Goal: Task Accomplishment & Management: Manage account settings

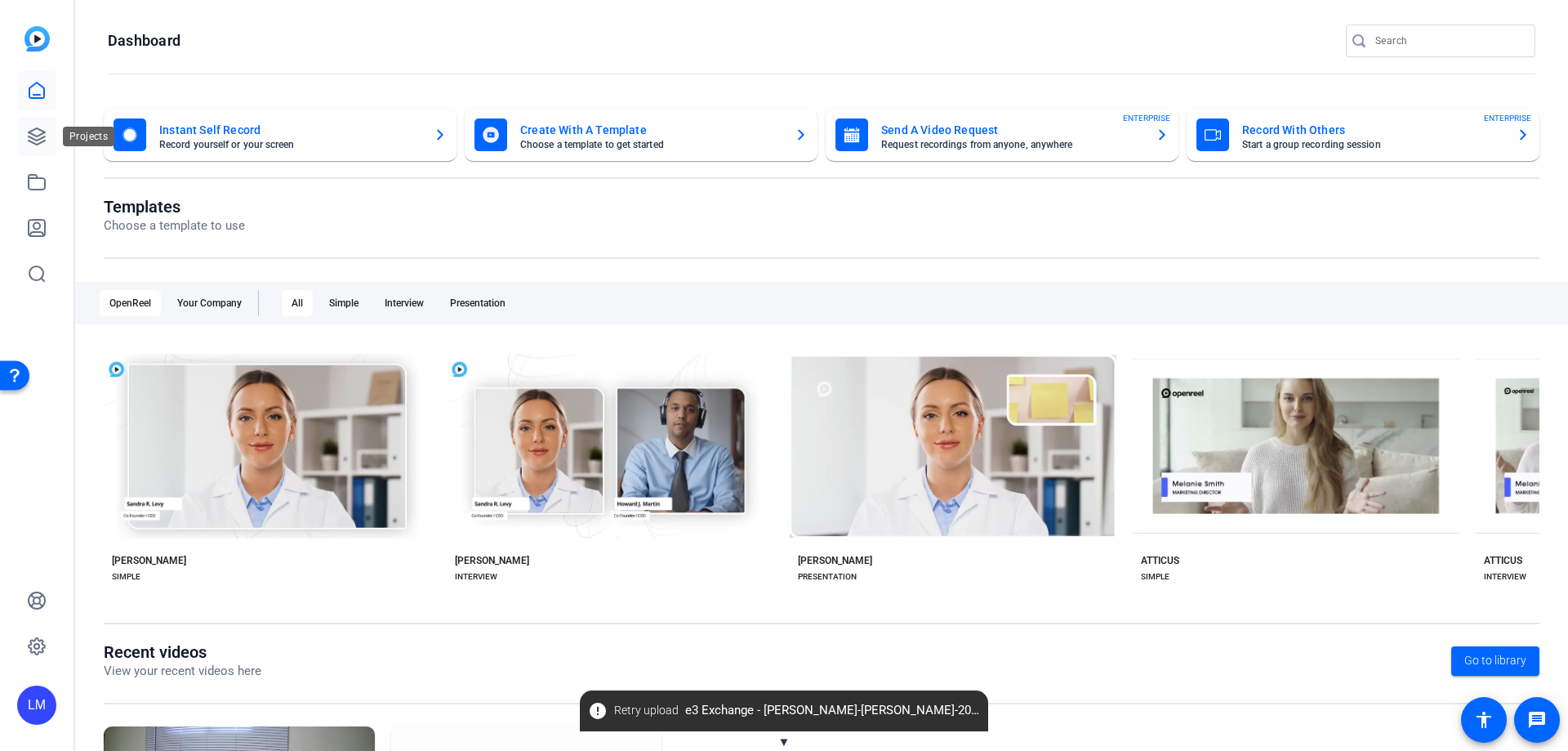
click at [31, 135] on icon at bounding box center [37, 136] width 20 height 20
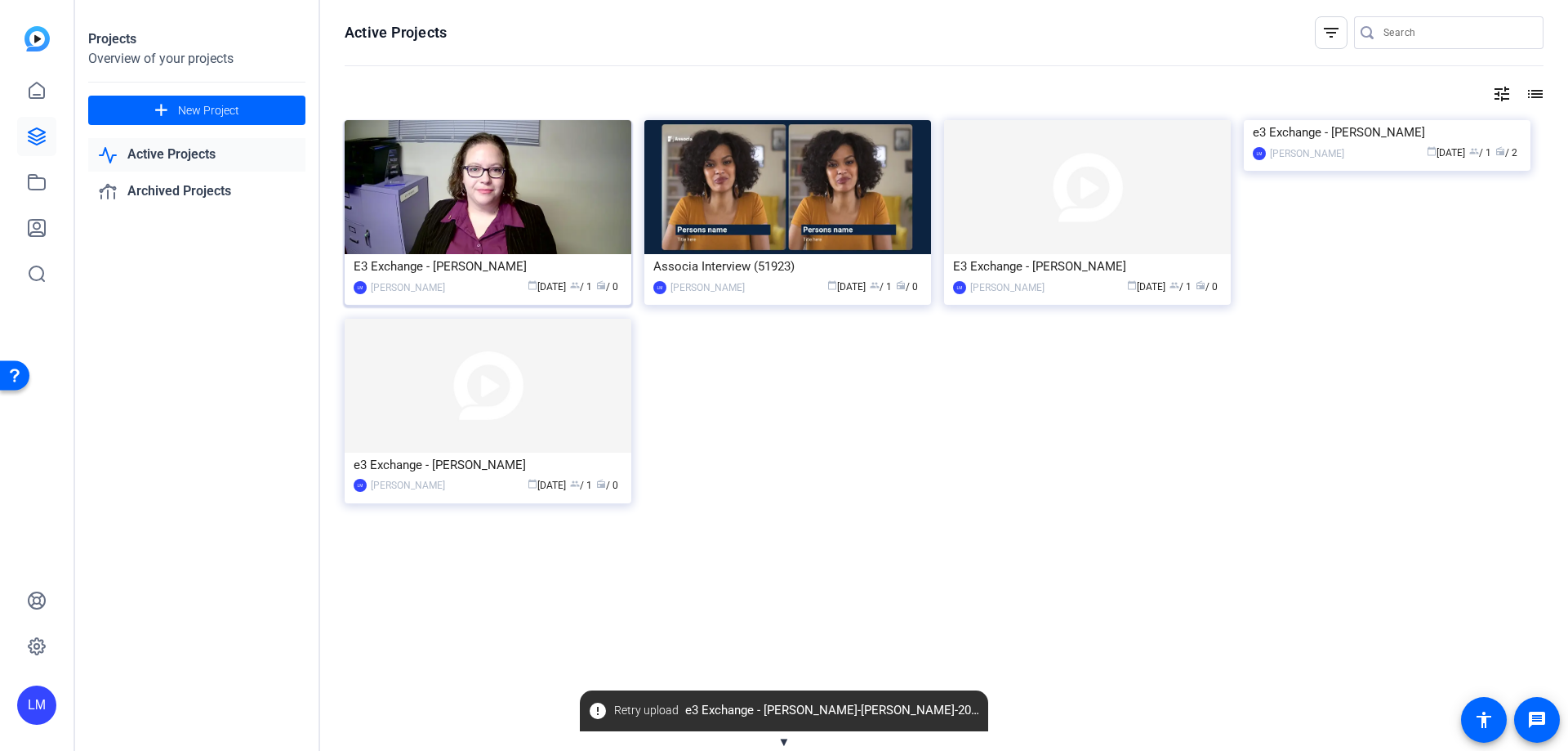
click at [504, 222] on img at bounding box center [488, 187] width 286 height 134
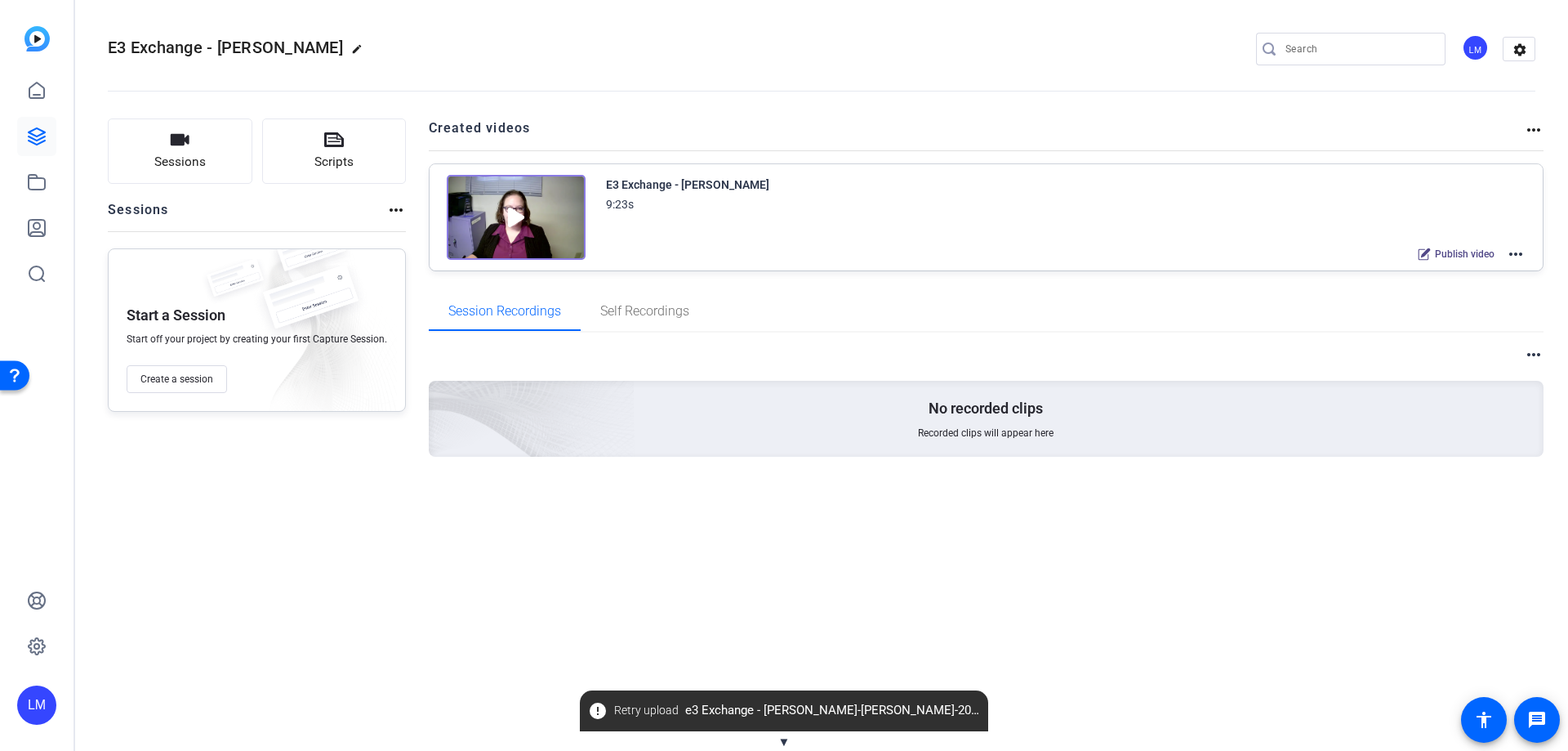
click at [1517, 258] on mat-icon "more_horiz" at bounding box center [1516, 255] width 20 height 20
click at [1441, 273] on span "Edit in Creator" at bounding box center [1456, 274] width 113 height 20
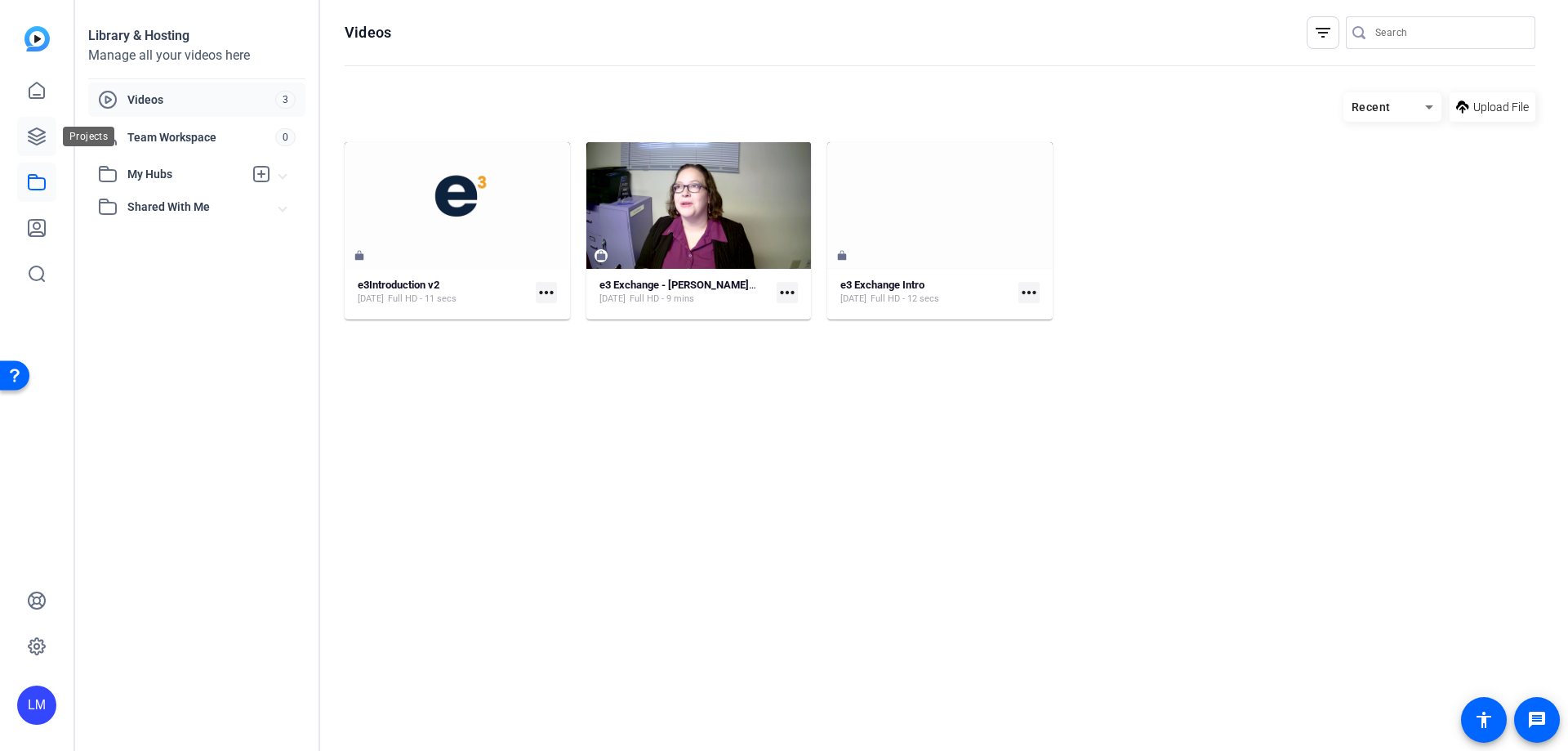
click at [35, 138] on icon at bounding box center [37, 136] width 20 height 20
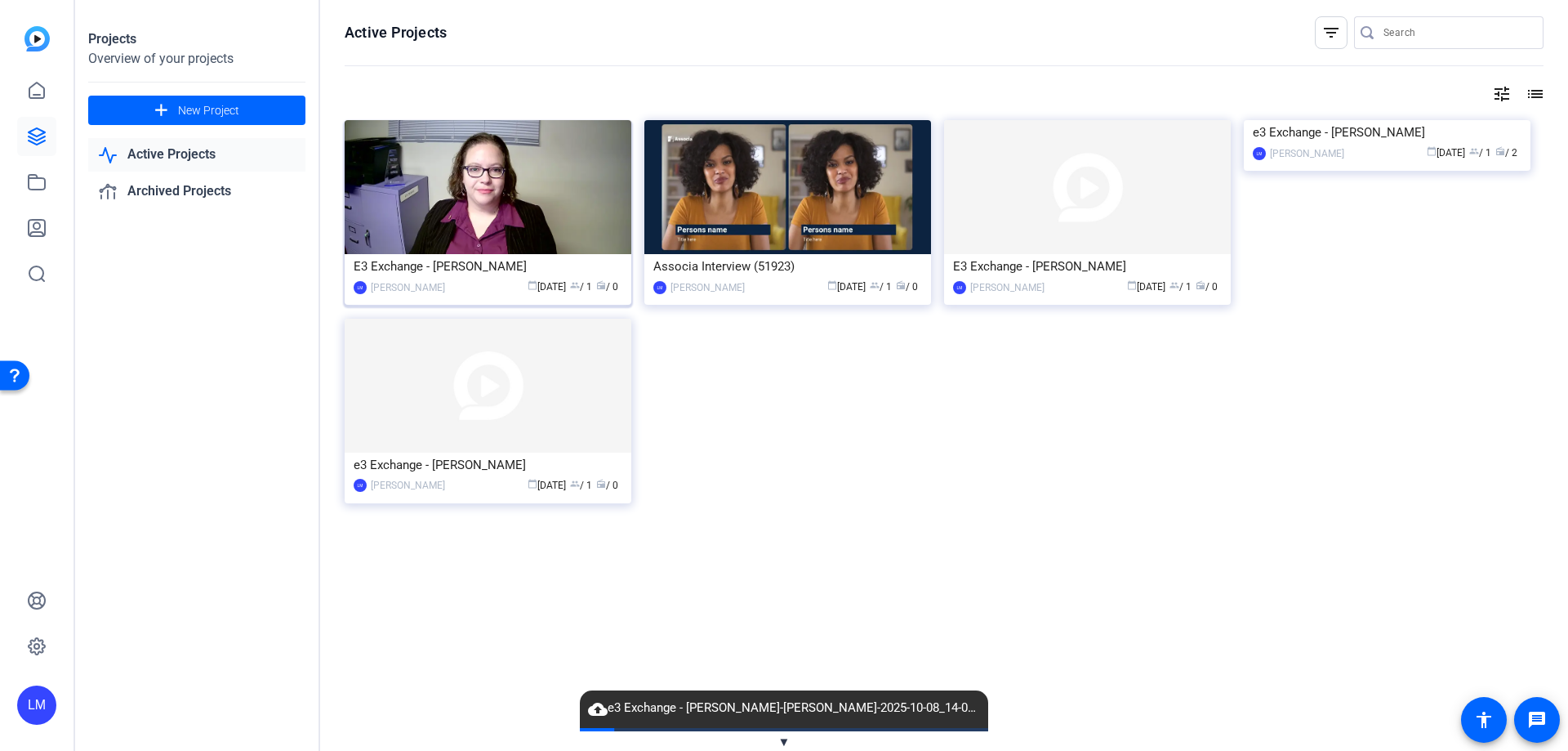
click at [436, 259] on div "E3 Exchange - [PERSON_NAME]" at bounding box center [488, 266] width 268 height 25
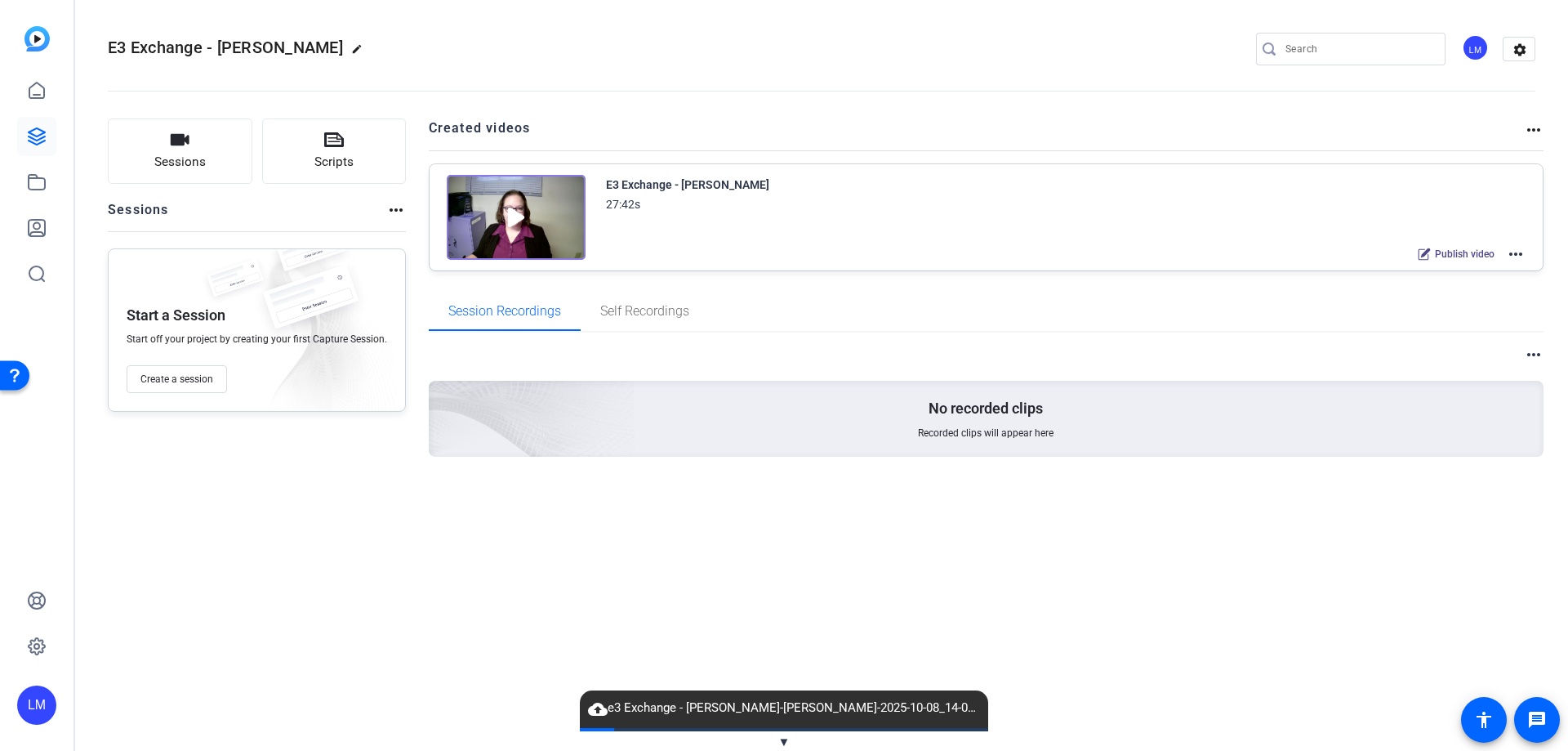
click at [657, 181] on div "E3 Exchange - [PERSON_NAME]" at bounding box center [687, 185] width 163 height 20
click at [1520, 251] on mat-icon "more_horiz" at bounding box center [1516, 255] width 20 height 20
click at [1452, 275] on span "Edit in Creator" at bounding box center [1456, 274] width 113 height 20
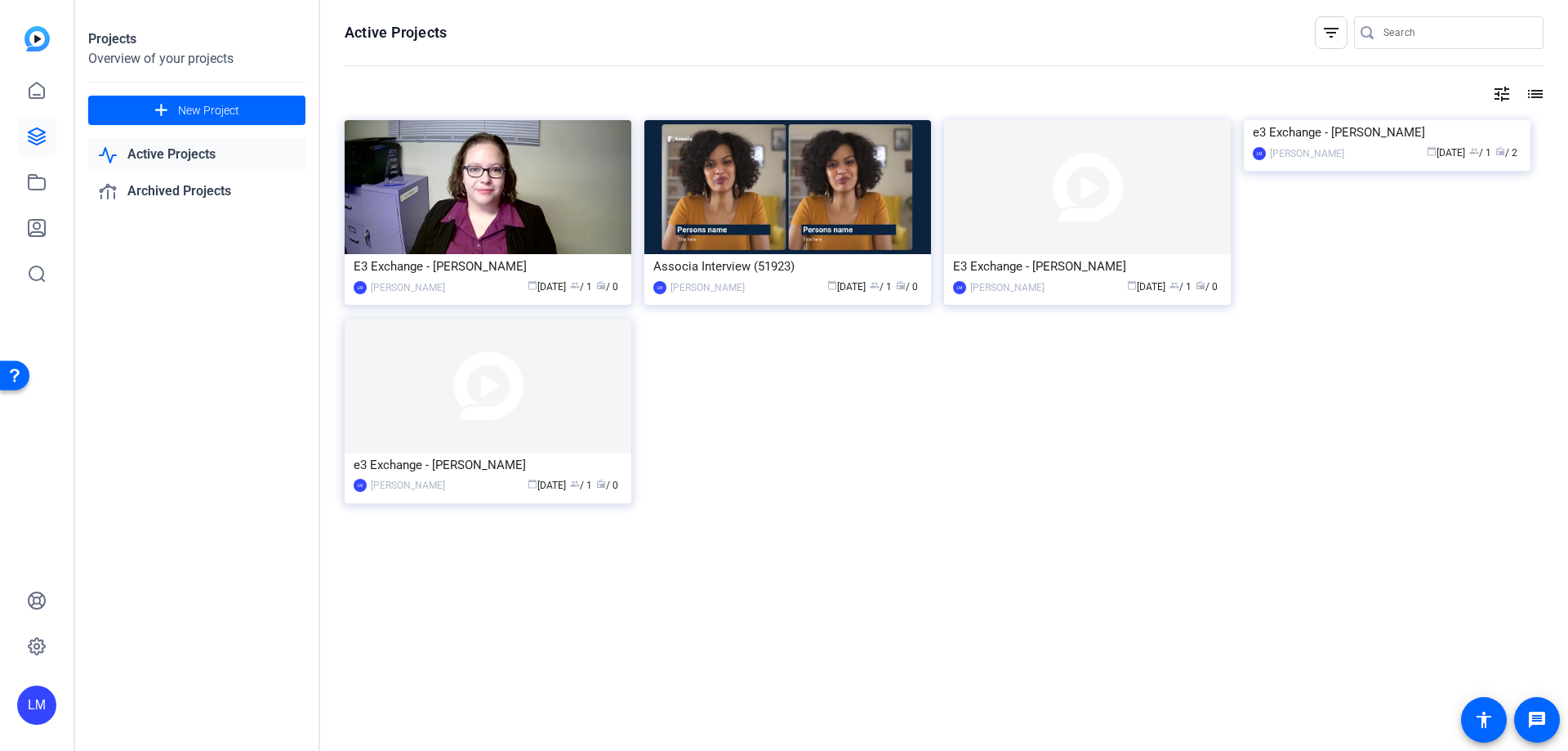
click at [451, 251] on img at bounding box center [488, 187] width 286 height 134
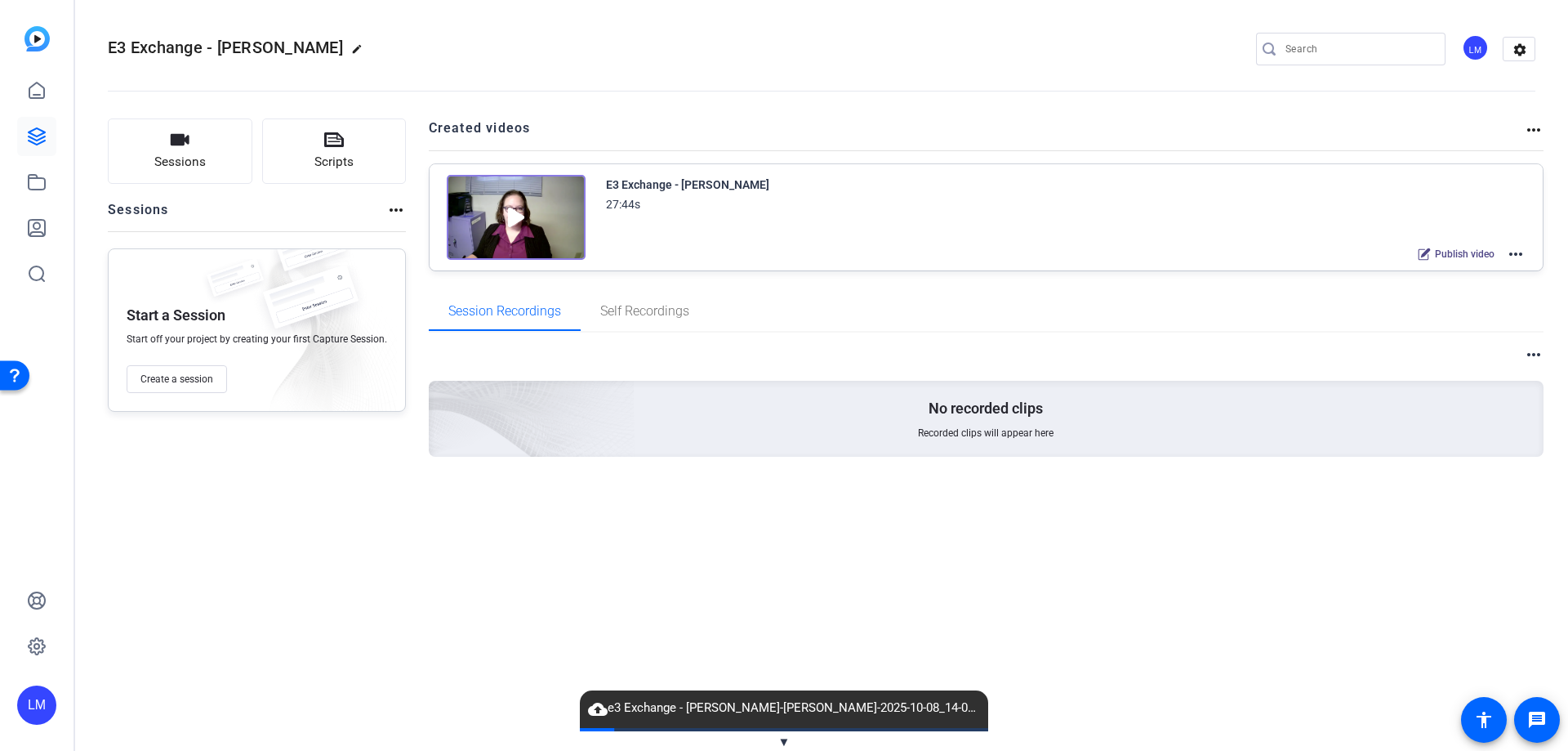
click at [1520, 258] on mat-icon "more_horiz" at bounding box center [1516, 255] width 20 height 20
click at [782, 739] on span "▼" at bounding box center [784, 741] width 12 height 15
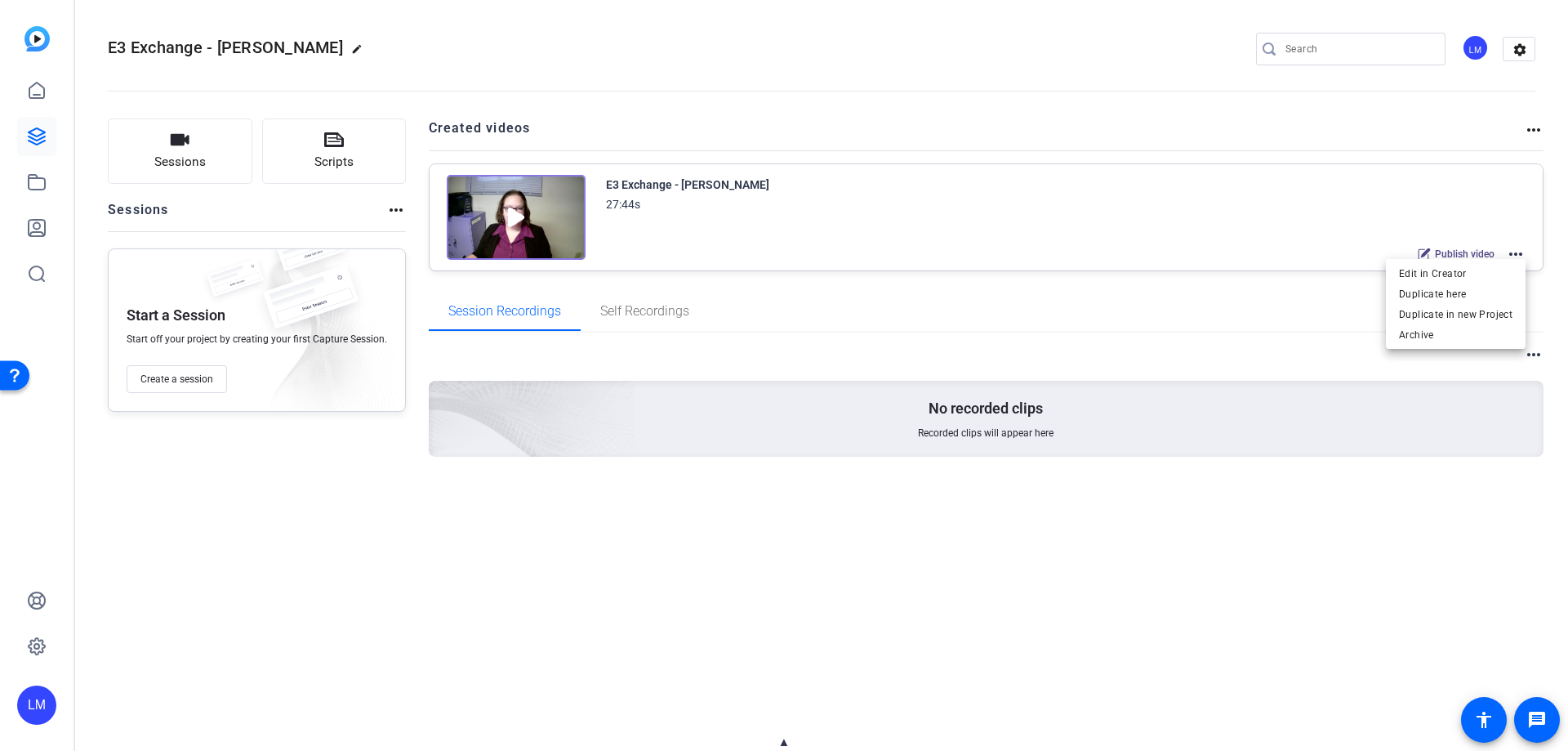
click at [784, 740] on span "▲" at bounding box center [784, 741] width 12 height 15
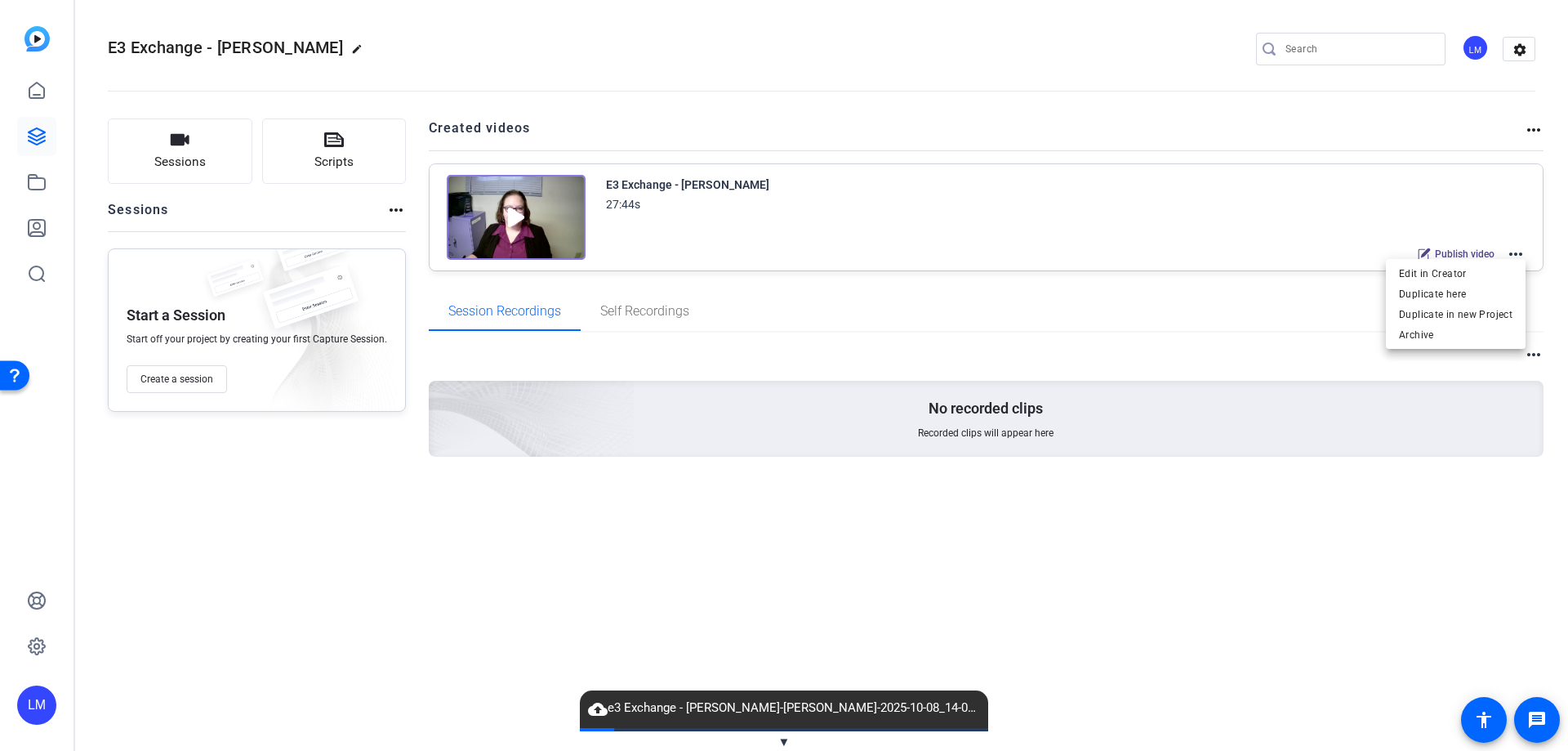
click at [734, 697] on div "cloud_upload e3 Exchange - Tennie McMahon-Lea Marcou-2025-10-08_14-05-00-908-1.…" at bounding box center [784, 709] width 409 height 38
click at [719, 706] on span "cloud_upload e3 Exchange - Tennie McMahon-Lea Marcou-2025-10-08_14-05-00-908-1.…" at bounding box center [784, 708] width 409 height 20
click at [956, 708] on span "cloud_upload e3 Exchange - Tennie McMahon-Lea Marcou-2025-10-08_14-05-00-908-1.…" at bounding box center [784, 708] width 409 height 20
click at [784, 741] on span "▼" at bounding box center [784, 741] width 12 height 15
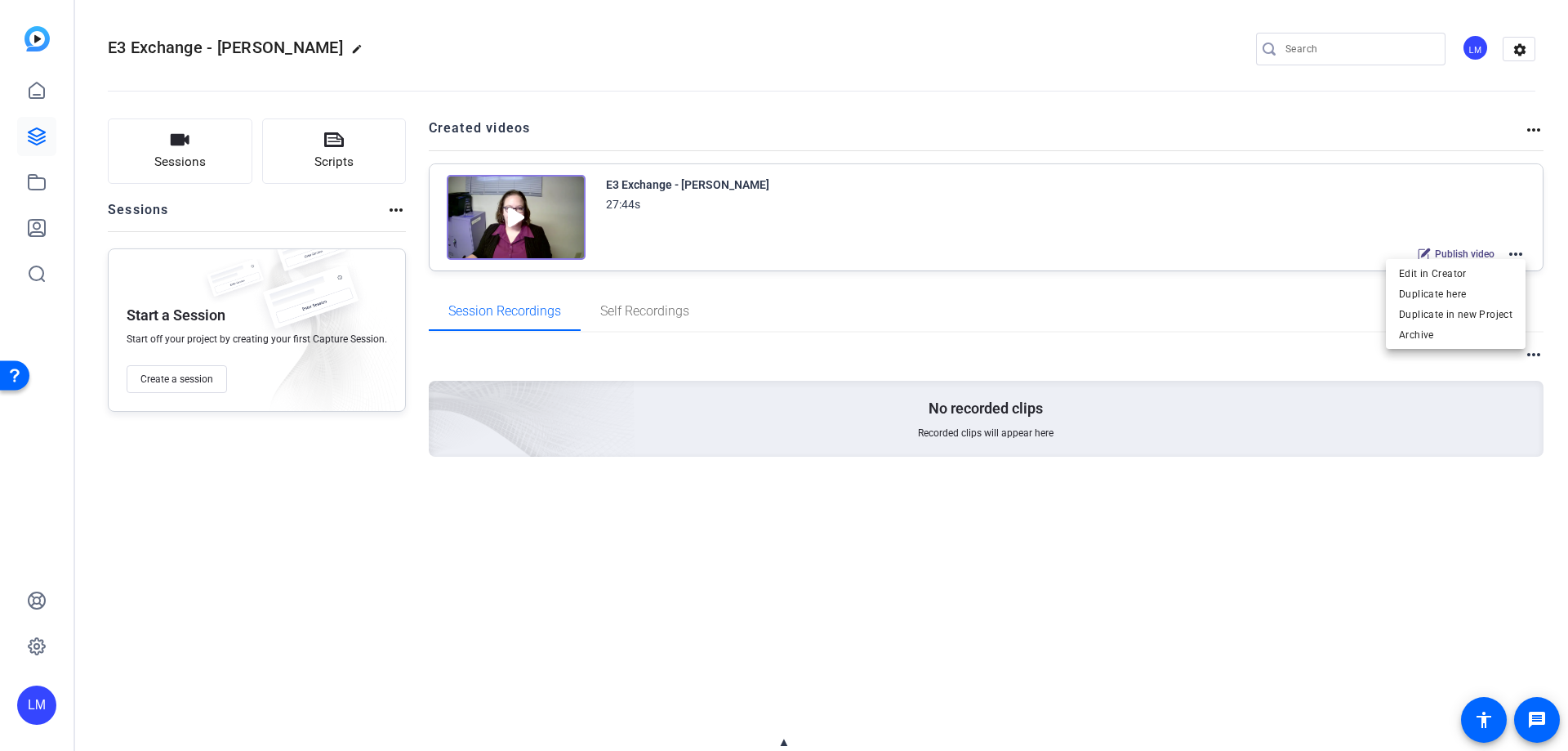
click at [784, 744] on span "▲" at bounding box center [784, 741] width 12 height 15
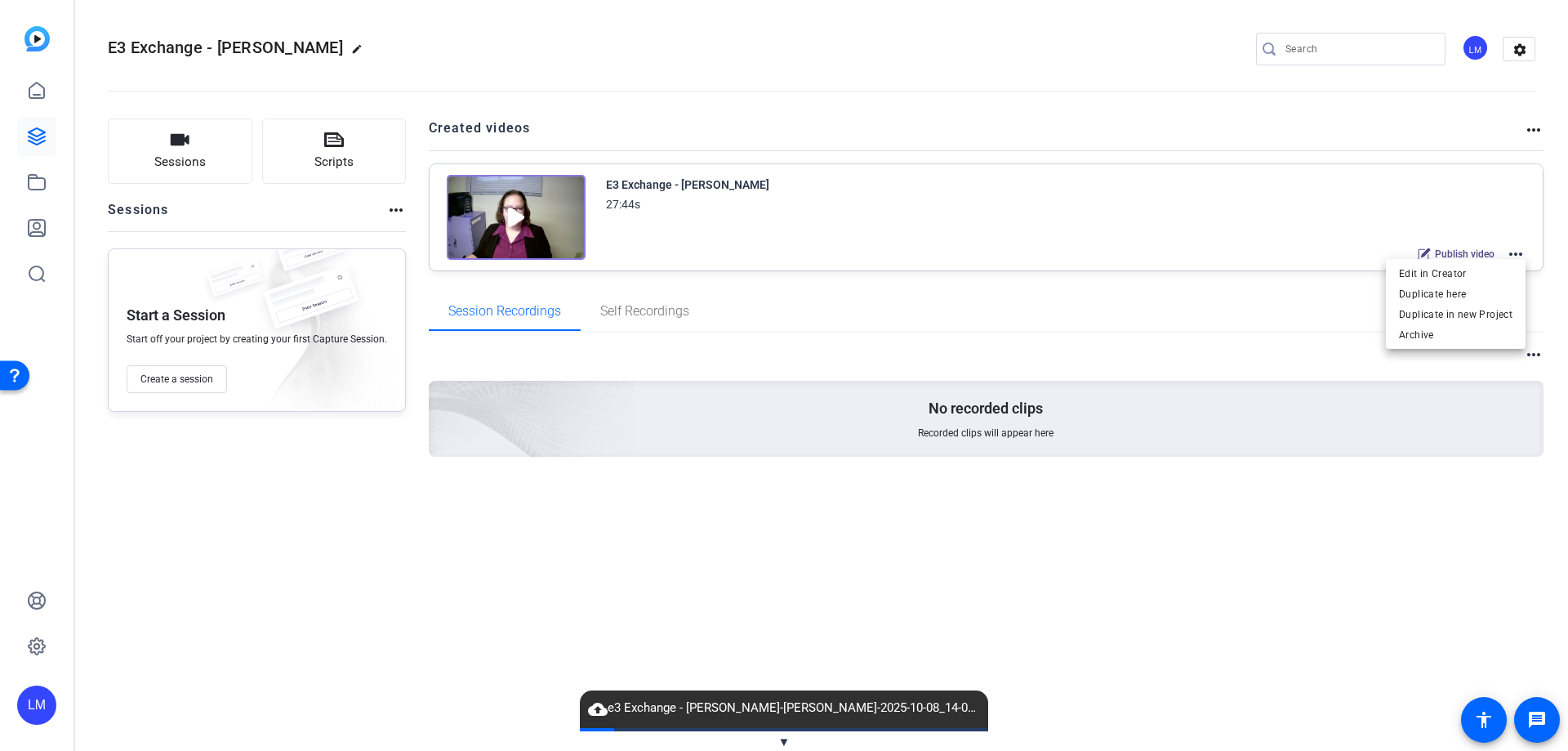
click at [594, 710] on mat-icon "cloud_upload" at bounding box center [598, 709] width 20 height 20
click at [595, 710] on mat-icon "cloud_upload" at bounding box center [598, 709] width 20 height 20
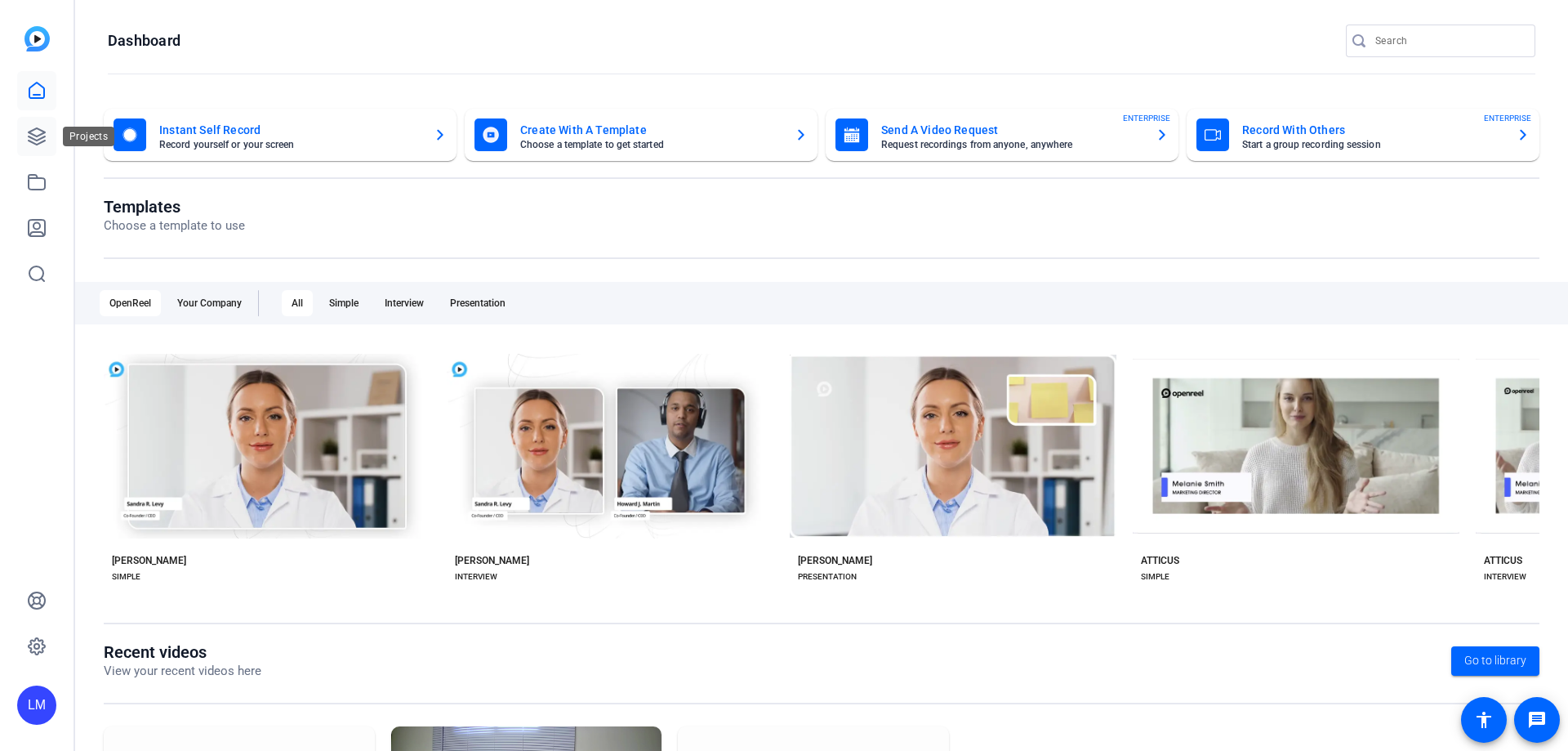
click at [46, 137] on icon at bounding box center [37, 136] width 20 height 20
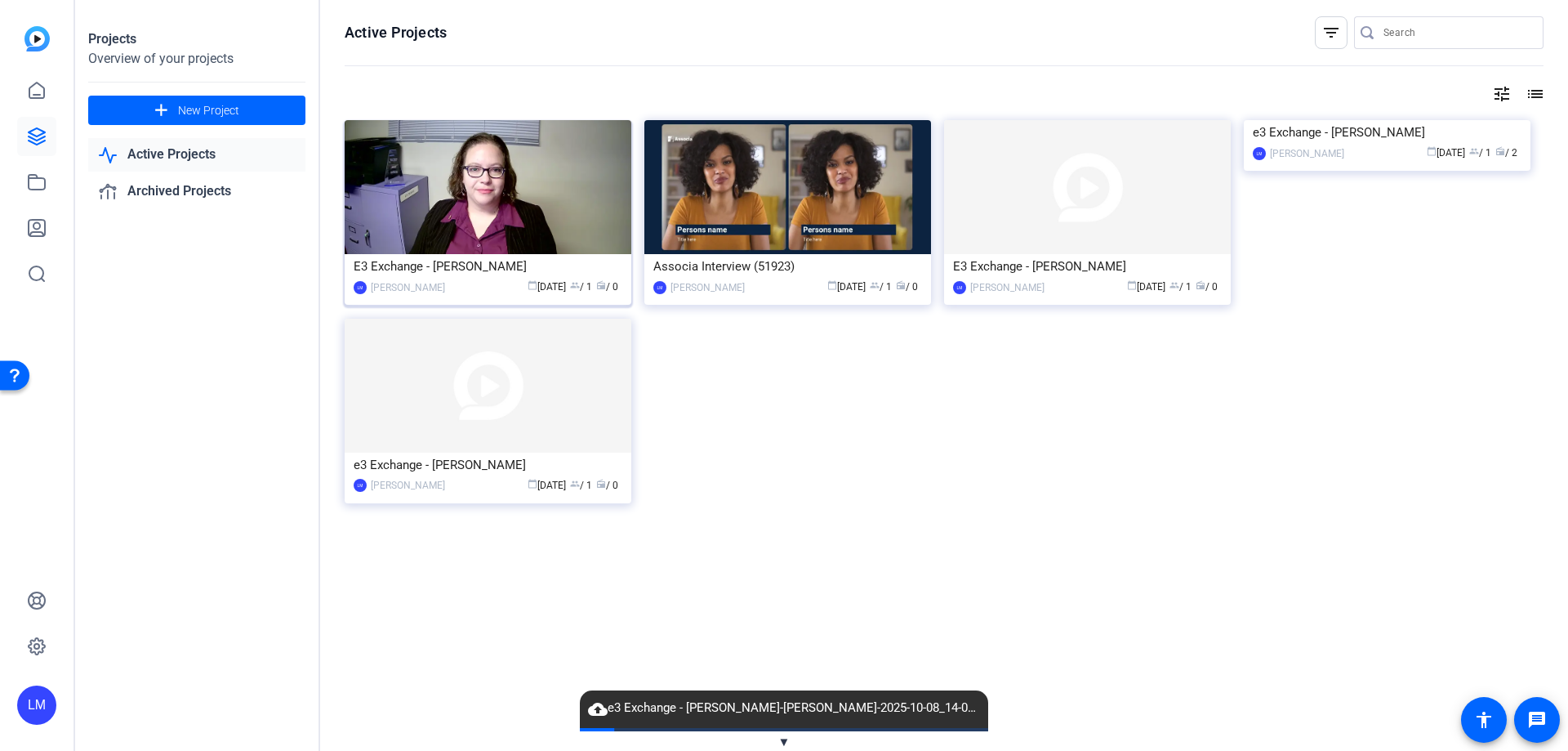
click at [528, 236] on img at bounding box center [488, 187] width 286 height 134
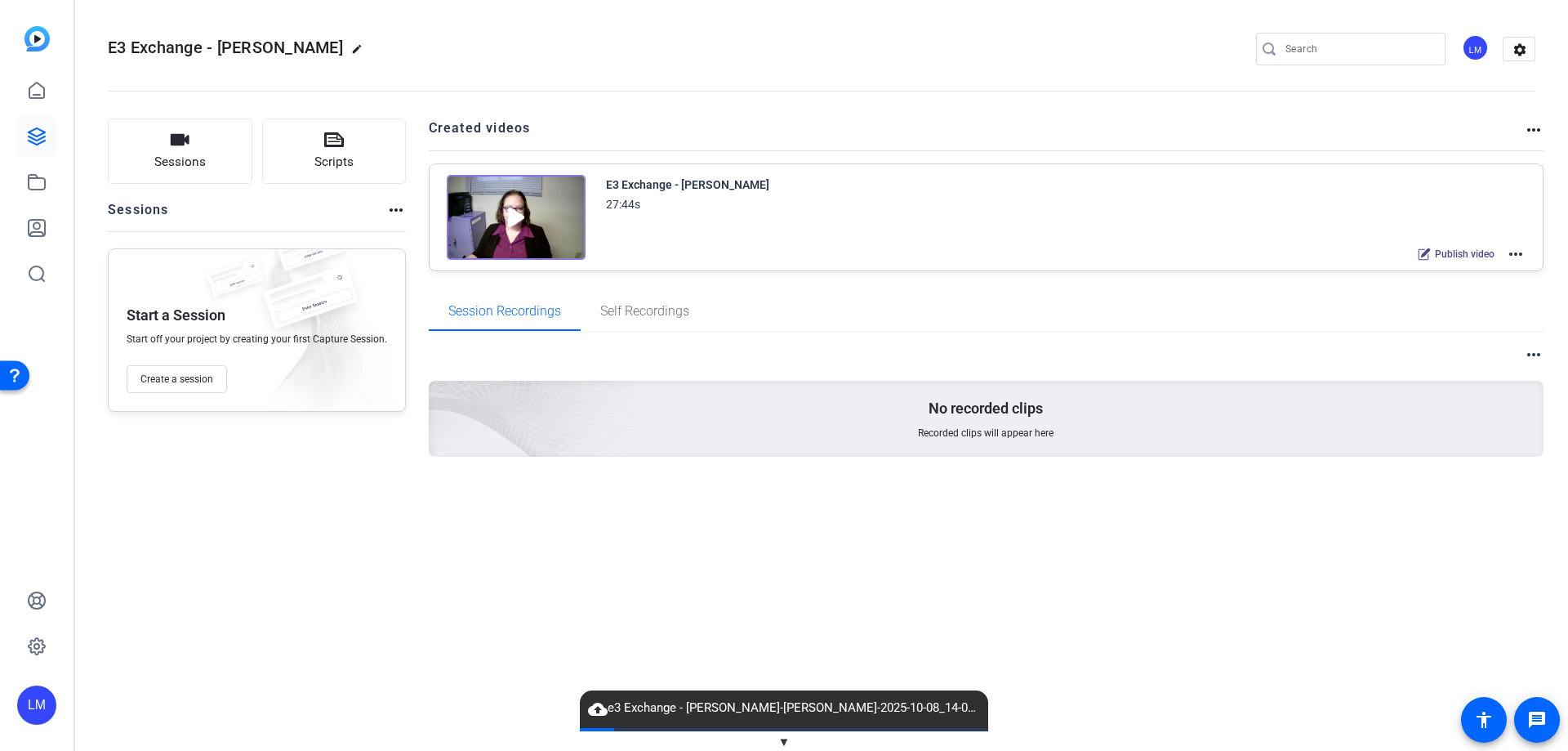
click at [1513, 258] on mat-icon "more_horiz" at bounding box center [1516, 255] width 20 height 20
click at [1430, 278] on span "Edit in Creator" at bounding box center [1456, 274] width 113 height 20
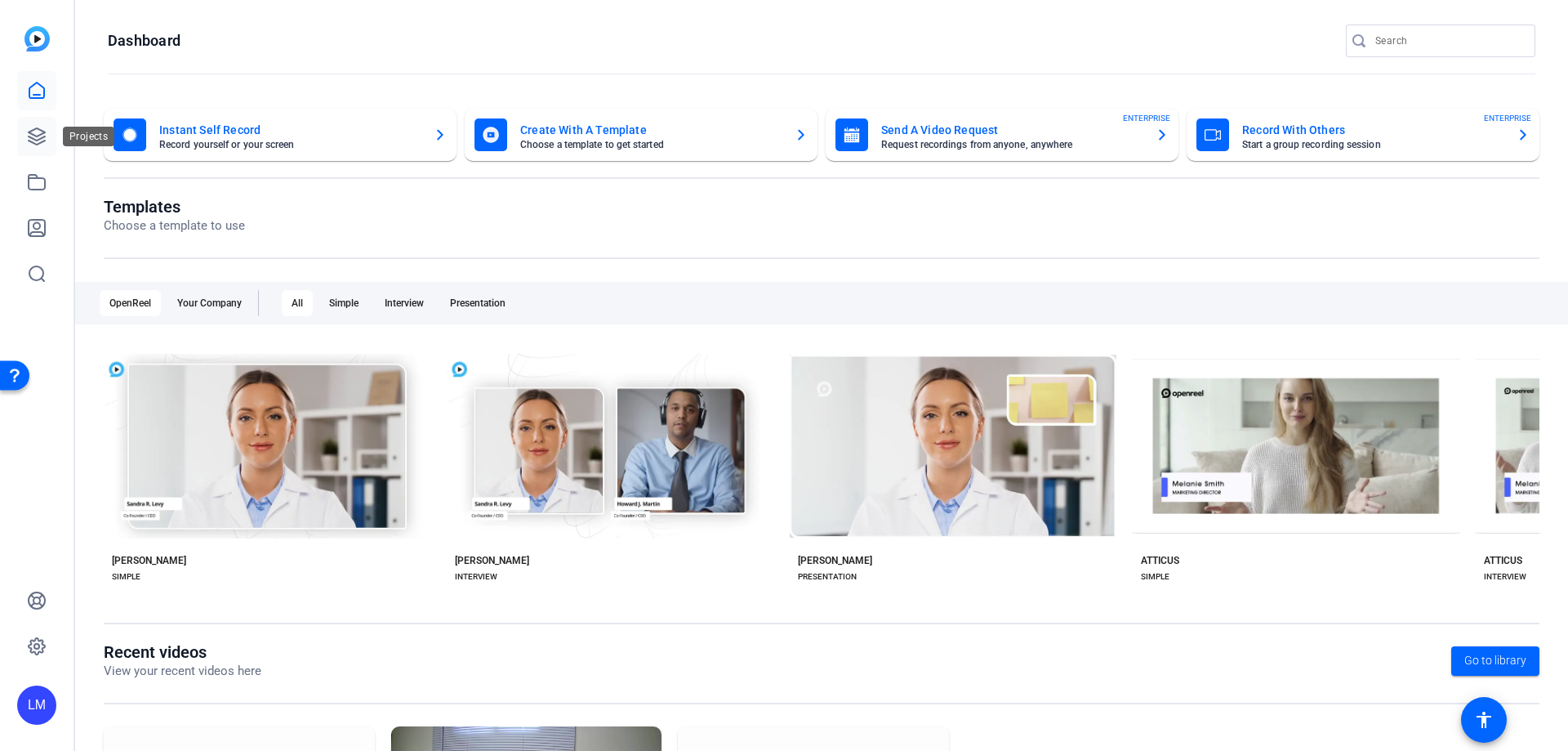
click at [32, 136] on icon at bounding box center [37, 136] width 20 height 20
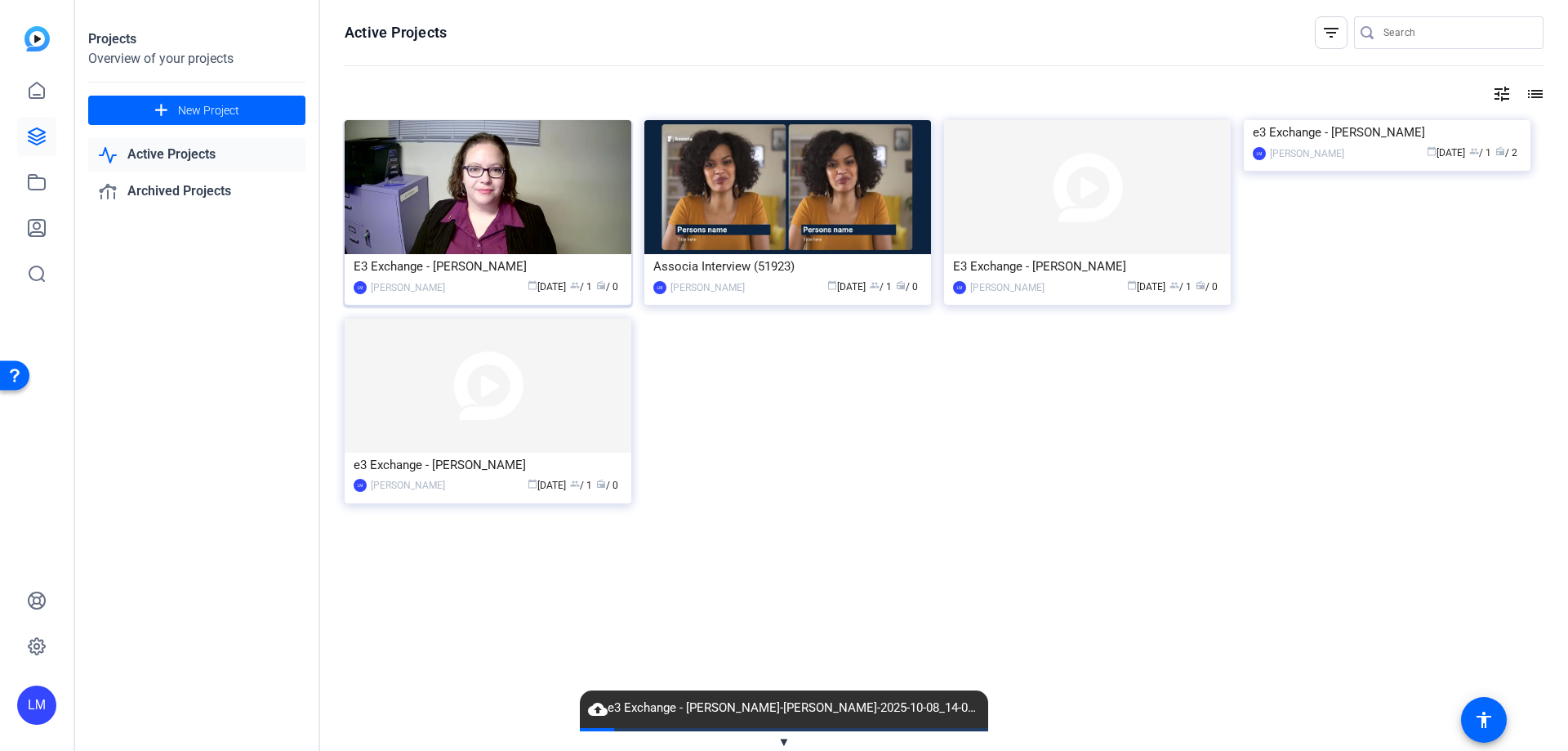
click at [504, 222] on img at bounding box center [488, 187] width 286 height 134
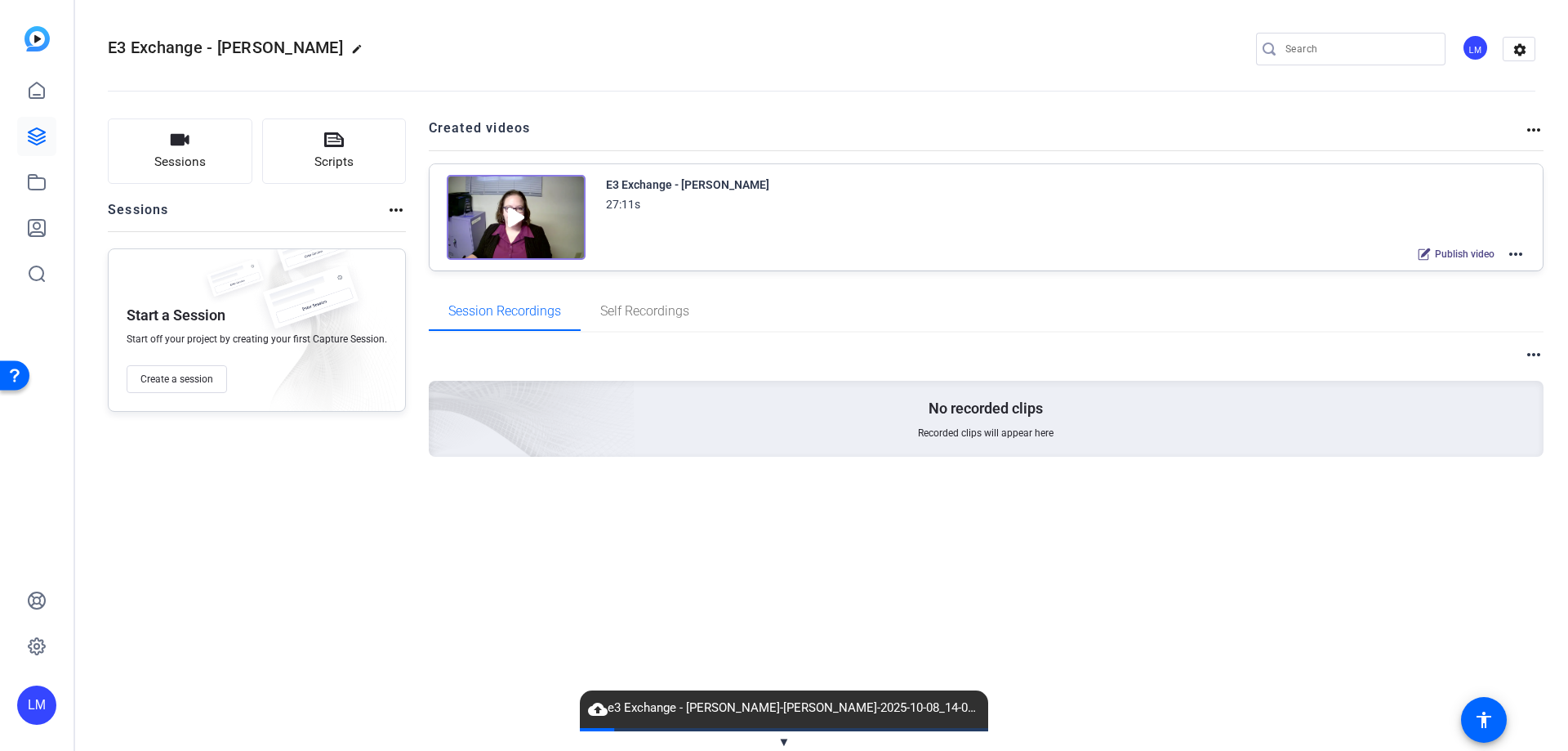
click at [1509, 254] on mat-icon "more_horiz" at bounding box center [1516, 255] width 20 height 20
click at [1438, 268] on span "Edit in Creator" at bounding box center [1456, 274] width 113 height 20
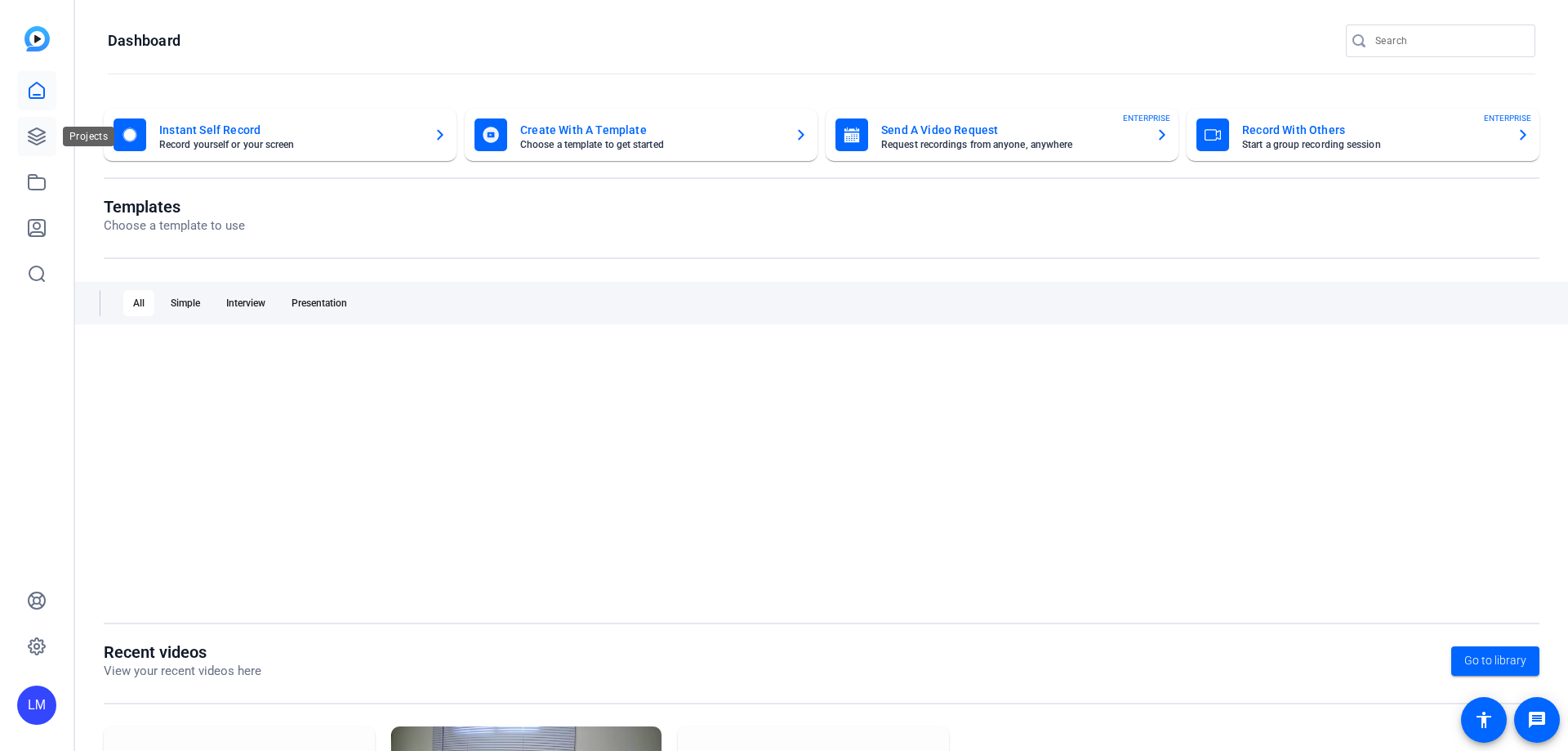
drag, startPoint x: 0, startPoint y: 0, endPoint x: 34, endPoint y: 137, distance: 141.2
click at [34, 137] on icon at bounding box center [37, 136] width 20 height 20
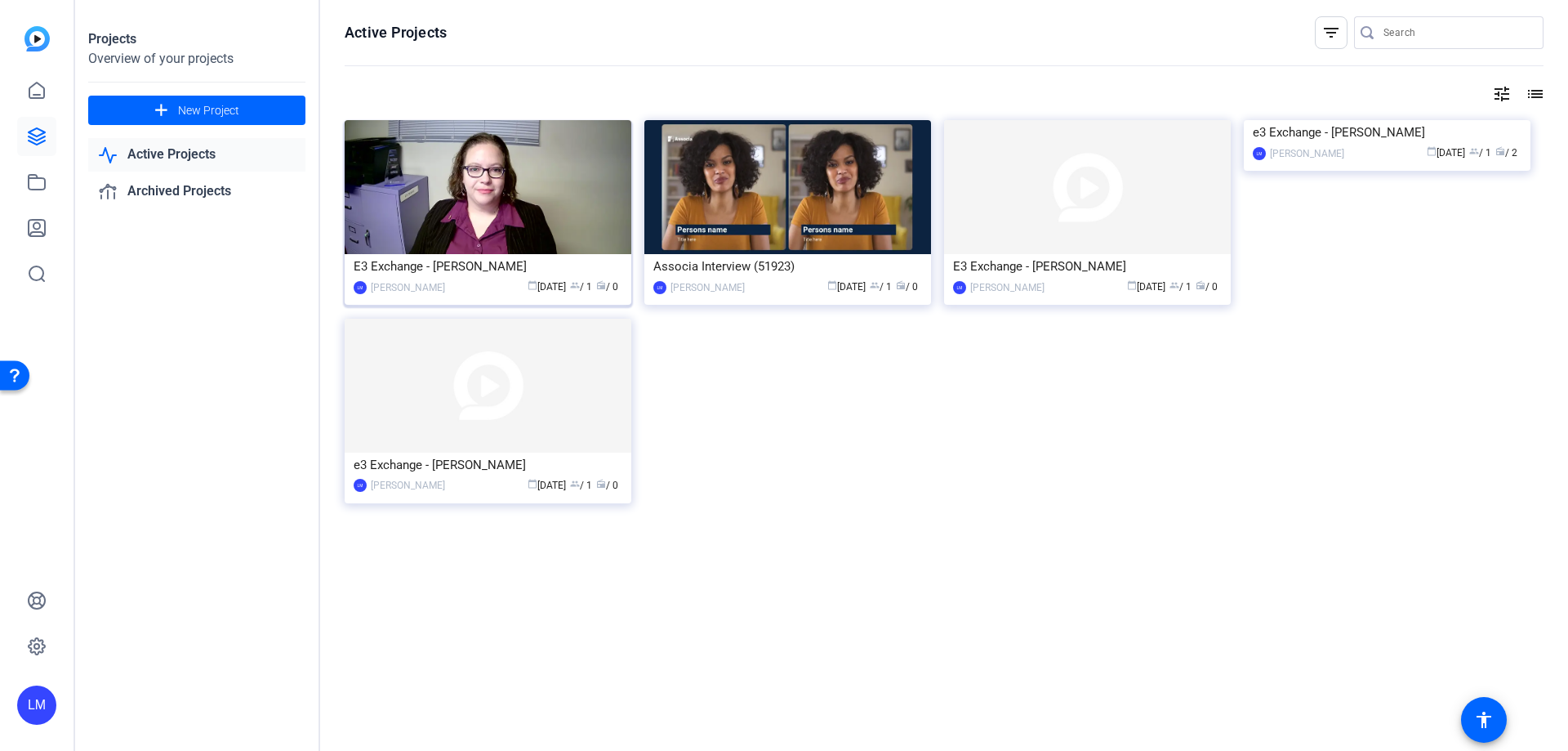
click at [497, 222] on img at bounding box center [488, 187] width 286 height 134
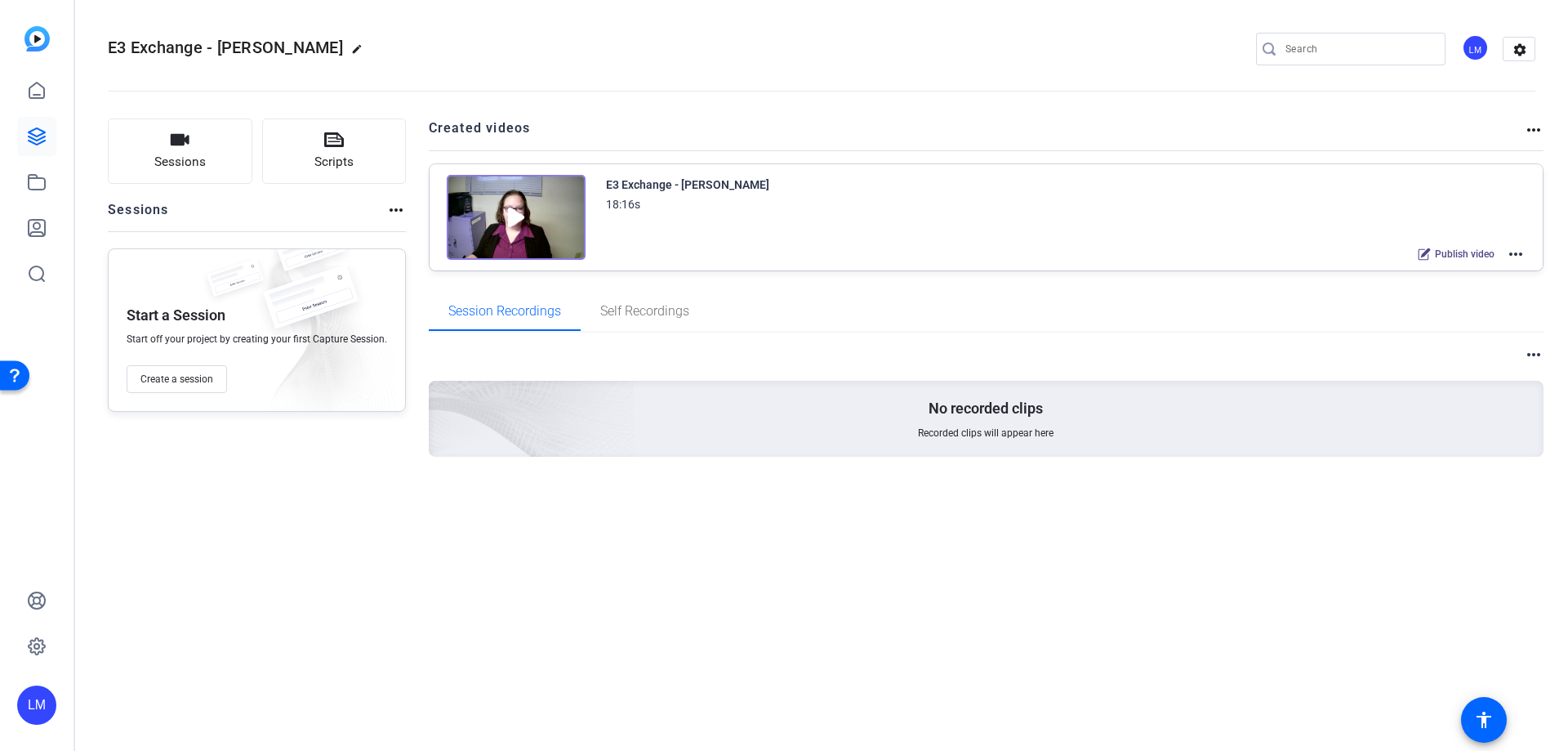
click at [1516, 247] on mat-icon "more_horiz" at bounding box center [1516, 255] width 20 height 20
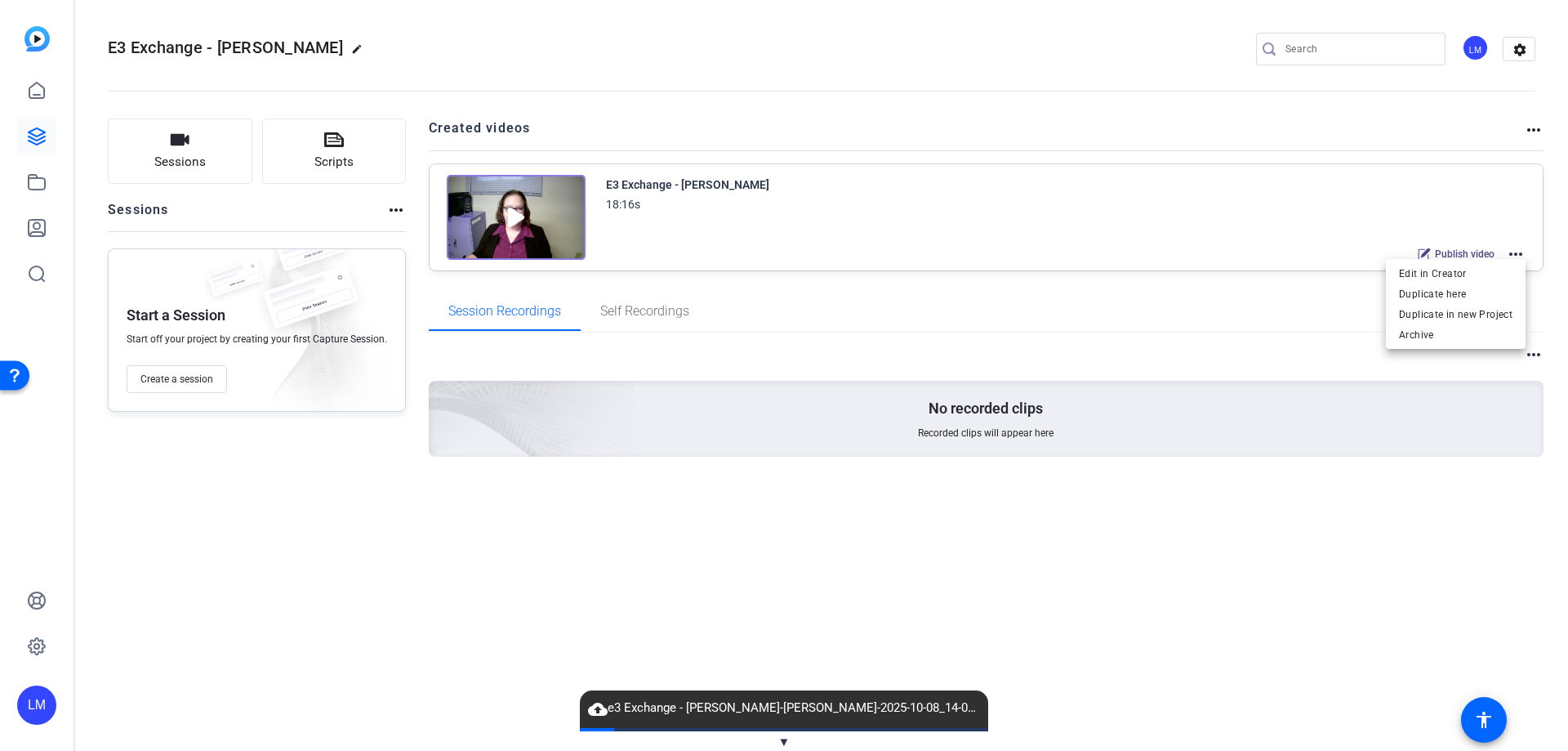
click at [510, 214] on div at bounding box center [784, 375] width 1568 height 751
click at [508, 217] on img at bounding box center [516, 217] width 139 height 85
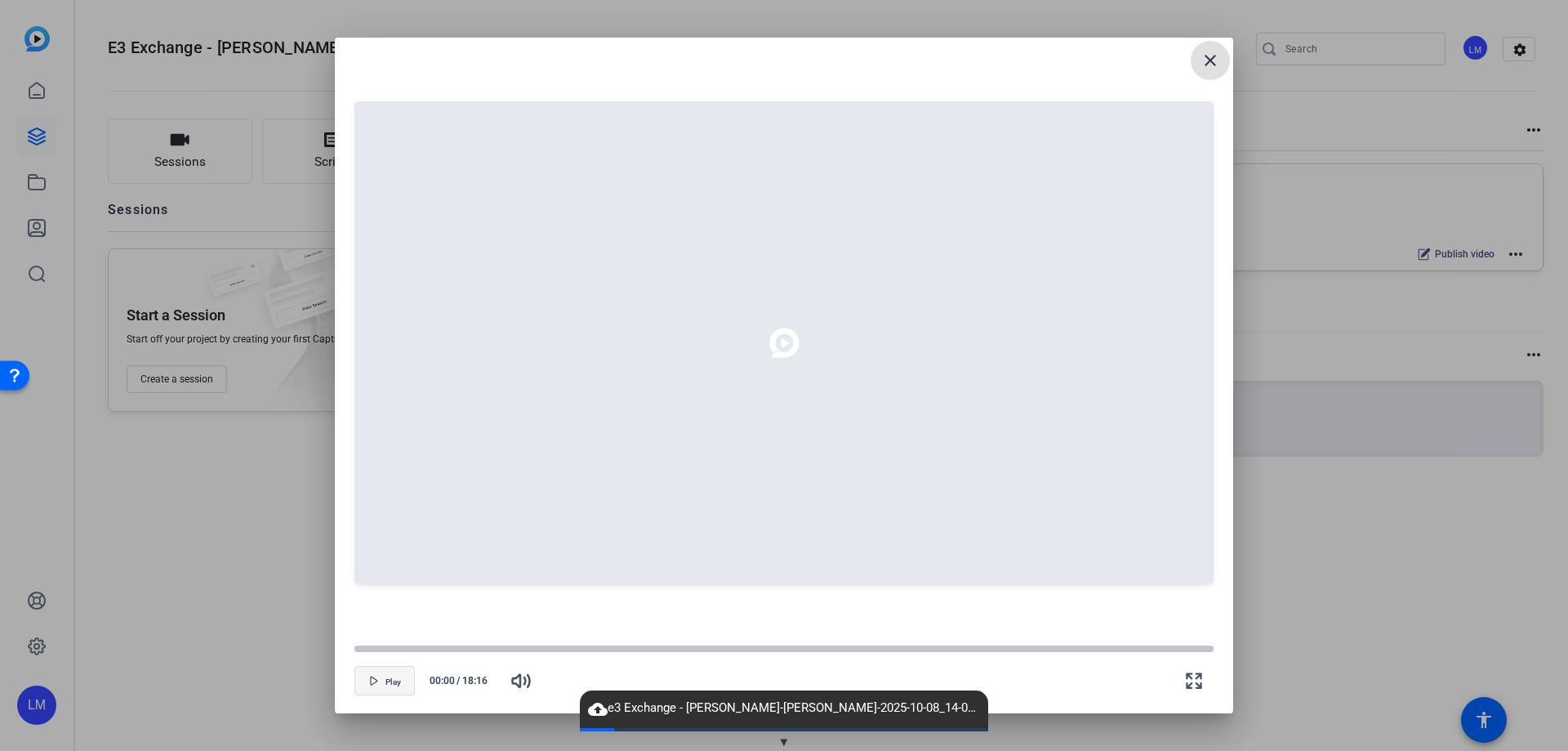
click at [386, 688] on span "button" at bounding box center [384, 680] width 59 height 39
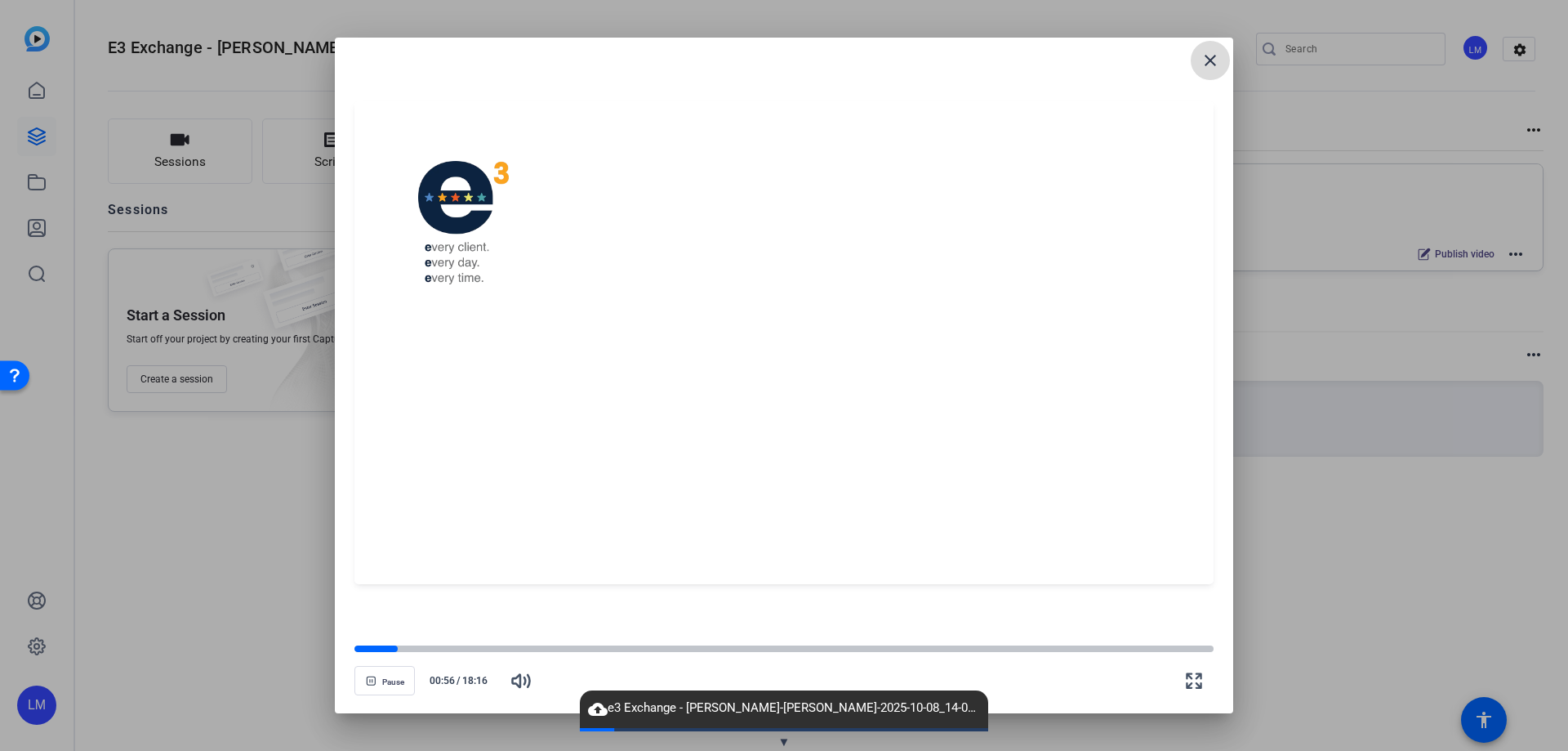
click at [1205, 59] on mat-icon "close" at bounding box center [1210, 61] width 20 height 20
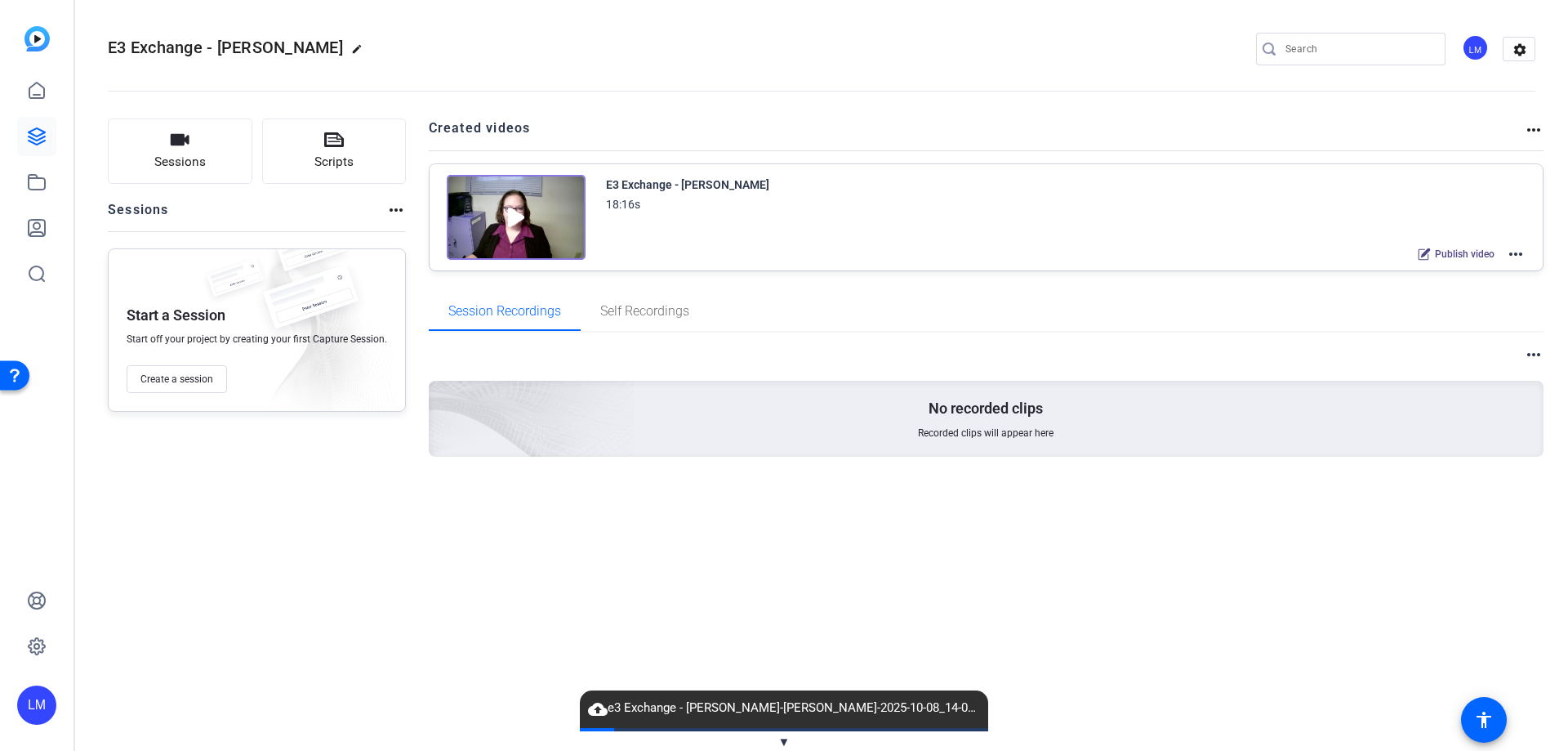
click at [1523, 255] on mat-icon "more_horiz" at bounding box center [1516, 255] width 20 height 20
click at [1428, 277] on span "Edit in Creator" at bounding box center [1456, 274] width 113 height 20
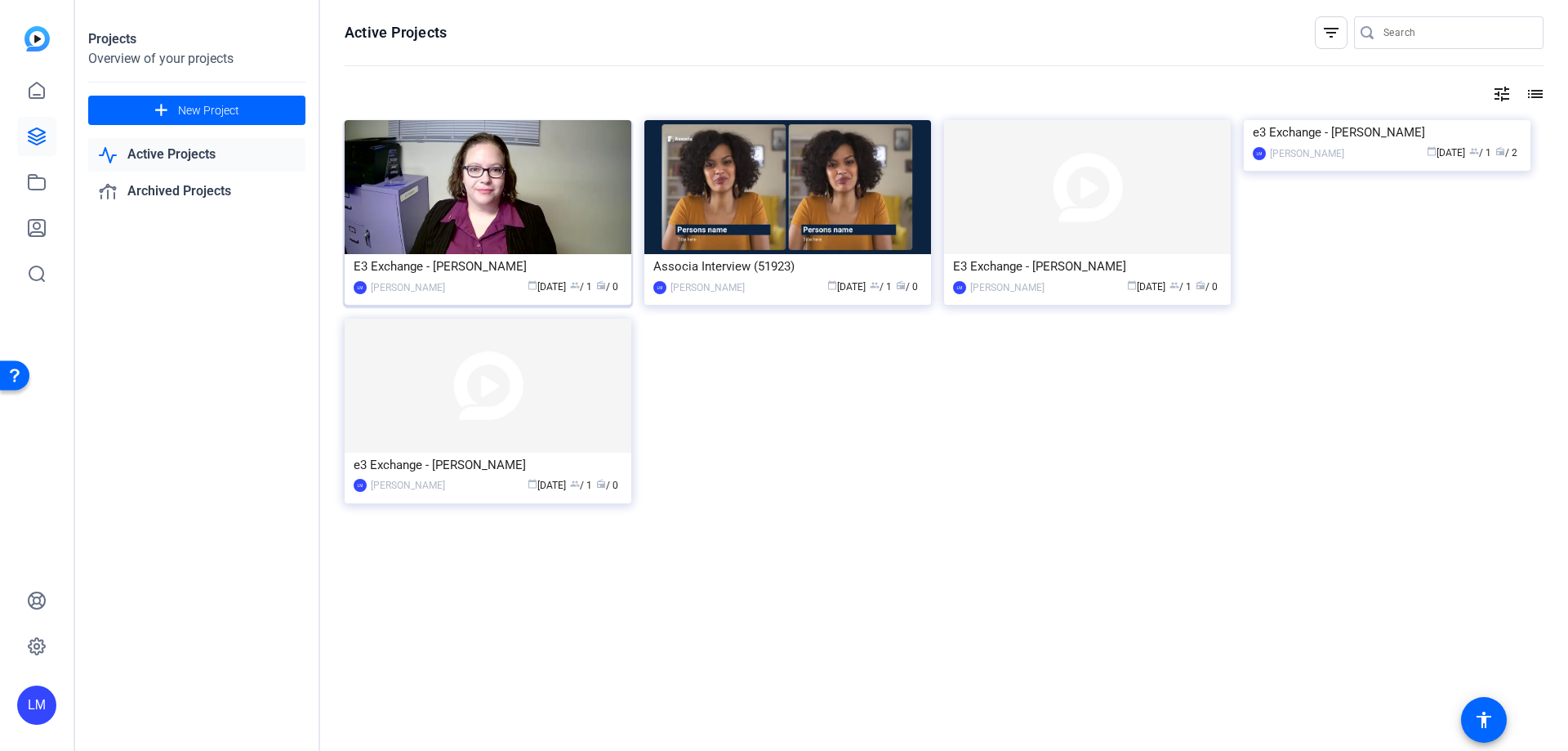
click at [541, 261] on div "E3 Exchange - [PERSON_NAME]" at bounding box center [488, 266] width 268 height 25
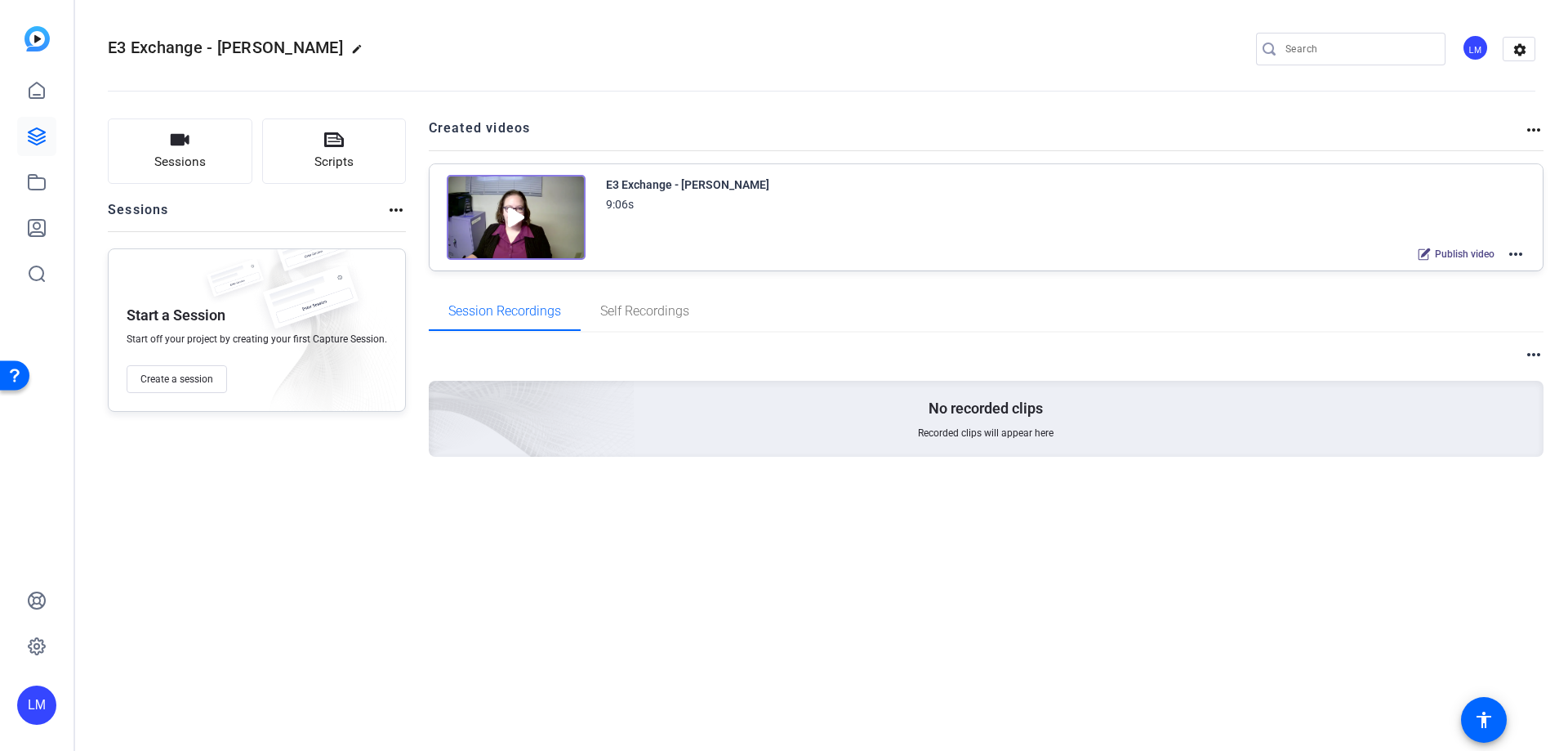
click at [1520, 253] on mat-icon "more_horiz" at bounding box center [1516, 255] width 20 height 20
click at [1440, 271] on span "Edit in Creator" at bounding box center [1456, 274] width 113 height 20
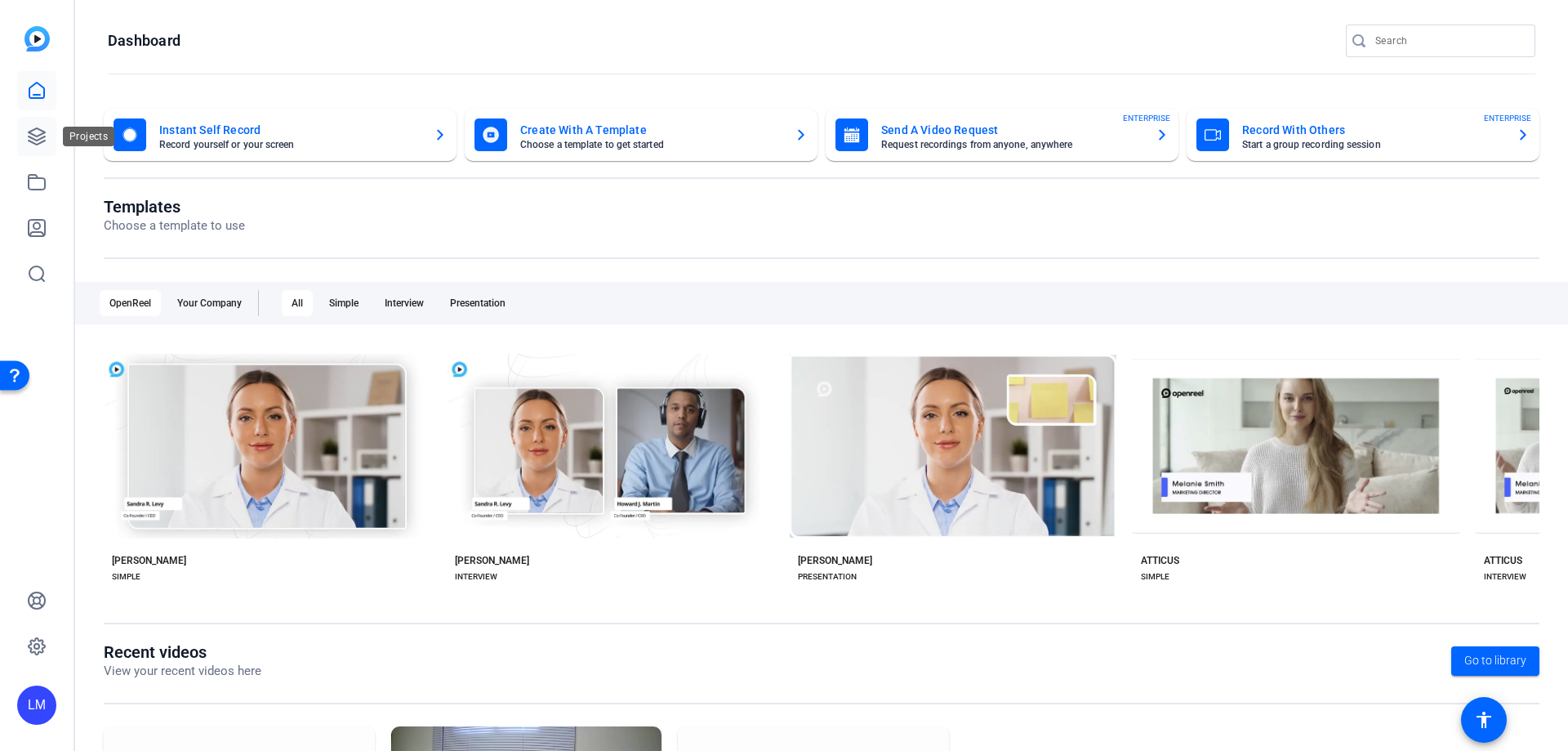
click at [41, 135] on icon at bounding box center [37, 136] width 20 height 20
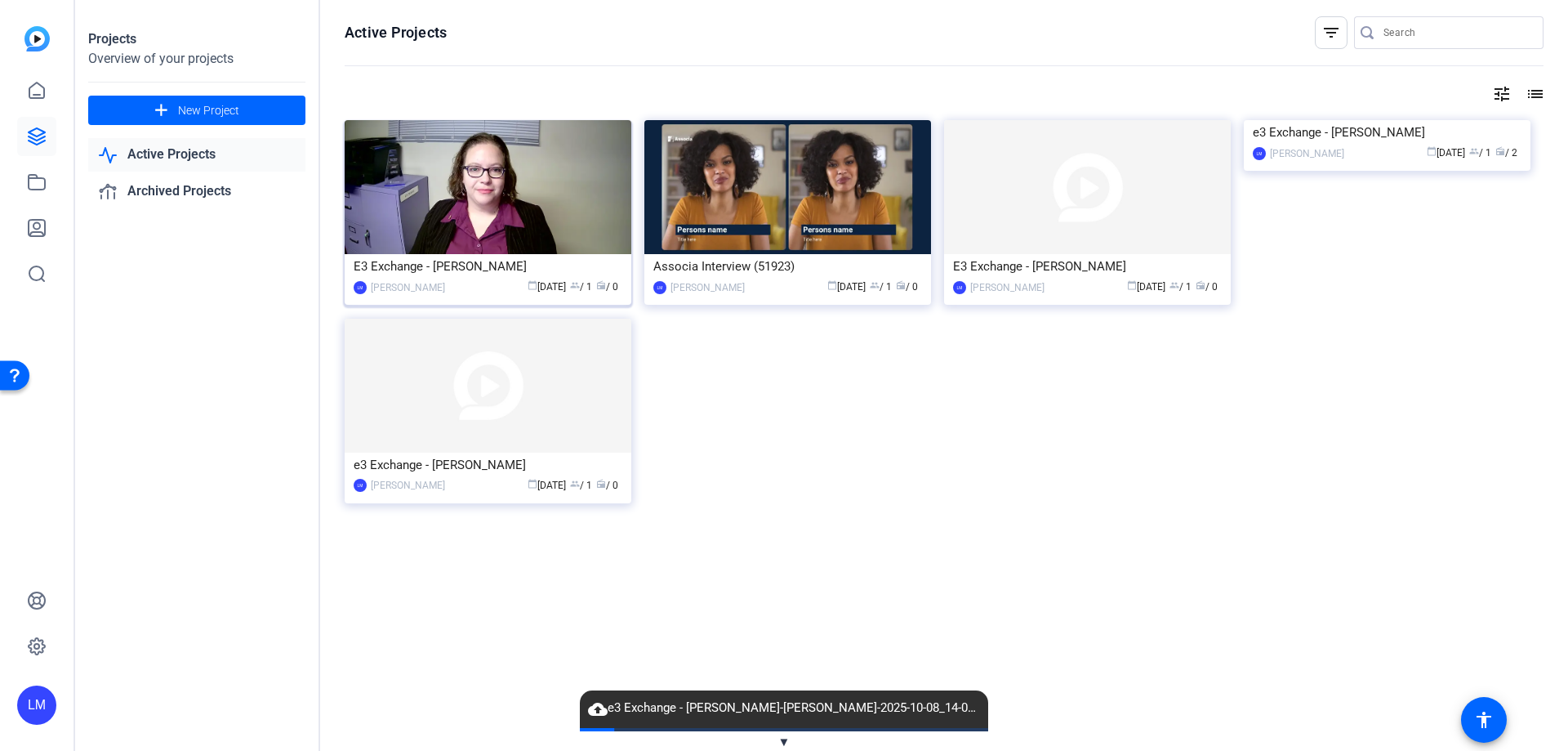
click at [483, 250] on img at bounding box center [488, 187] width 286 height 134
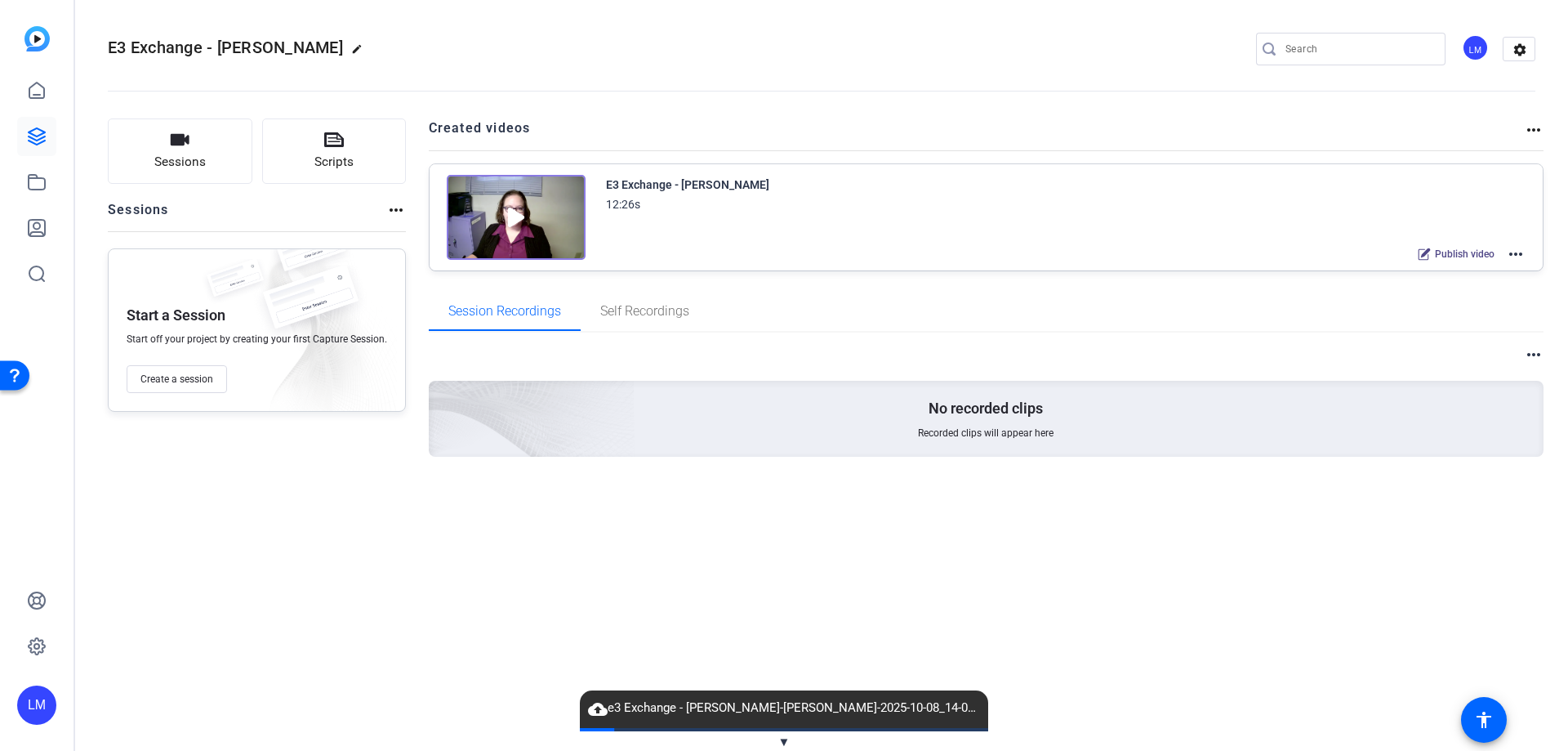
click at [1511, 254] on mat-icon "more_horiz" at bounding box center [1516, 255] width 20 height 20
click at [1454, 269] on span "Edit in Creator" at bounding box center [1456, 274] width 113 height 20
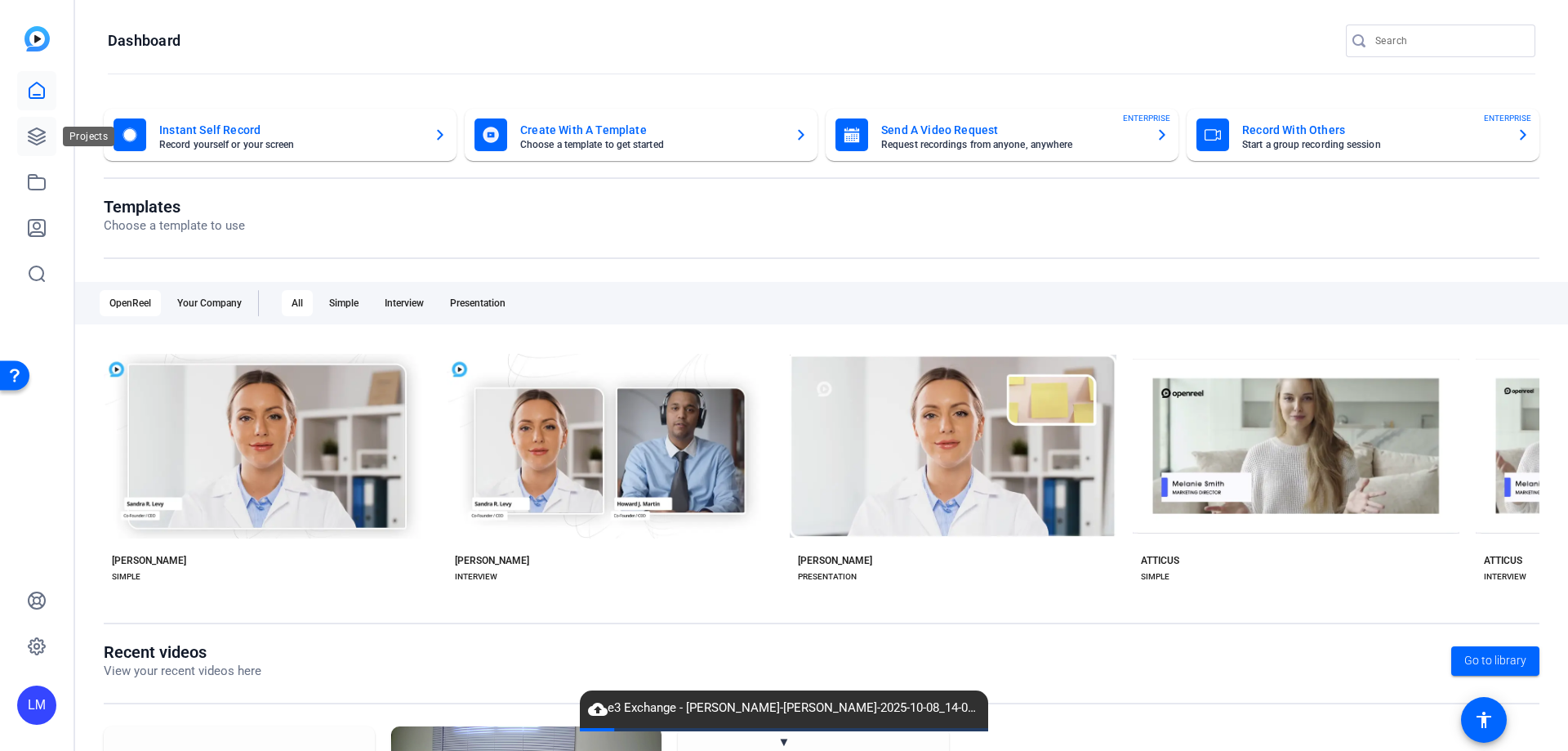
click at [39, 136] on icon at bounding box center [37, 136] width 16 height 16
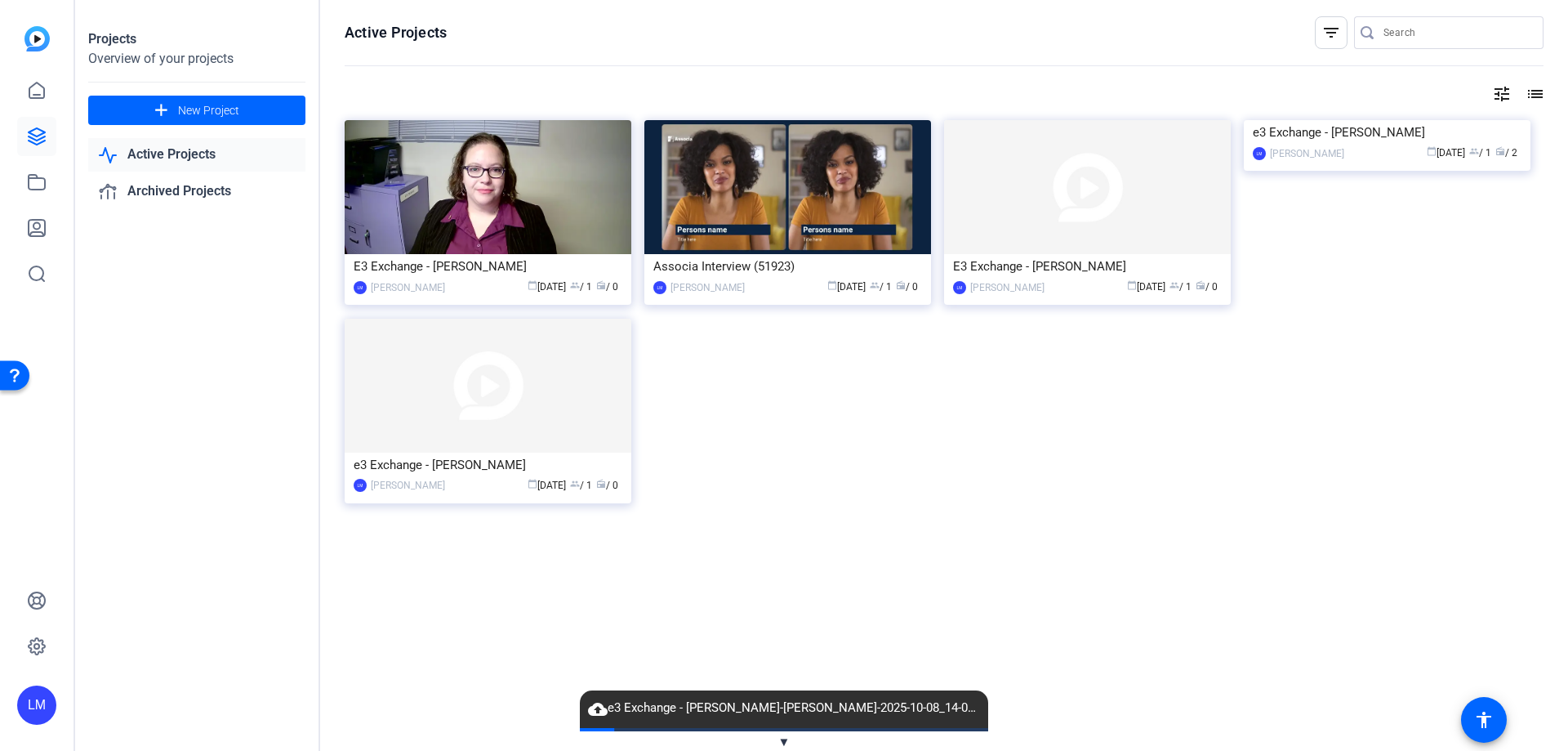
click at [476, 261] on div "E3 Exchange - Evette McMahon" at bounding box center [488, 266] width 268 height 25
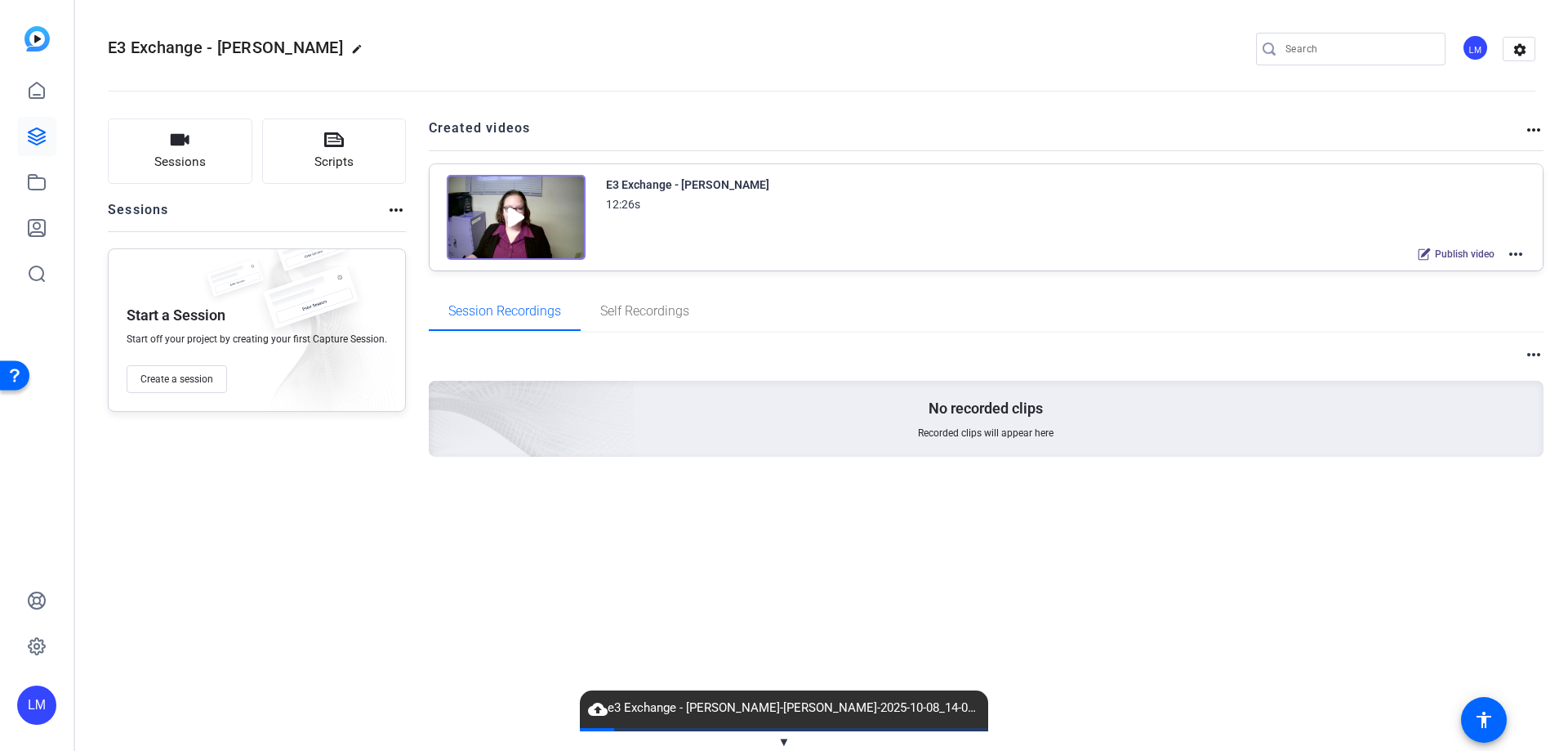
click at [1512, 254] on mat-icon "more_horiz" at bounding box center [1516, 255] width 20 height 20
click at [1459, 277] on span "Edit in Creator" at bounding box center [1456, 274] width 113 height 20
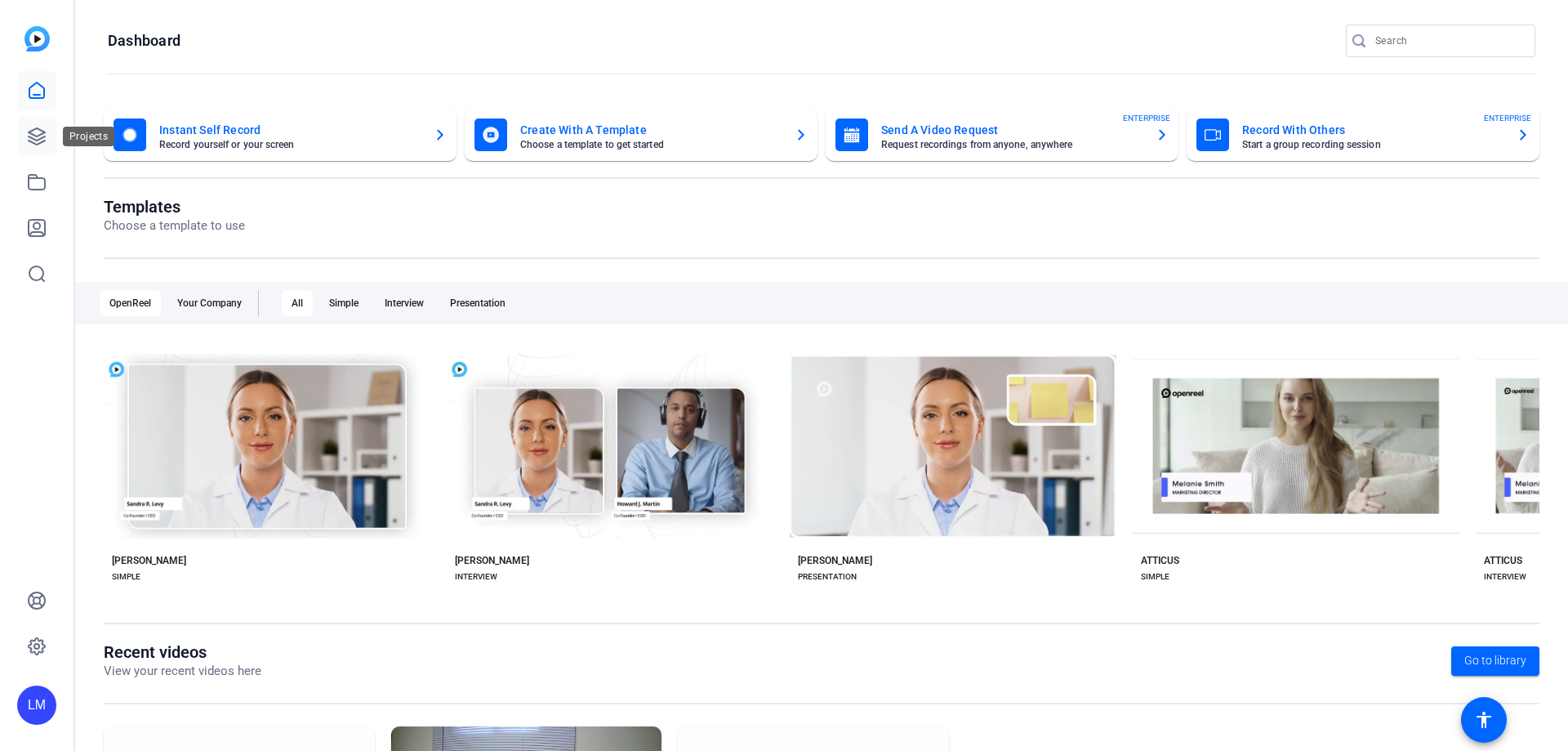
click at [44, 135] on icon at bounding box center [37, 136] width 20 height 20
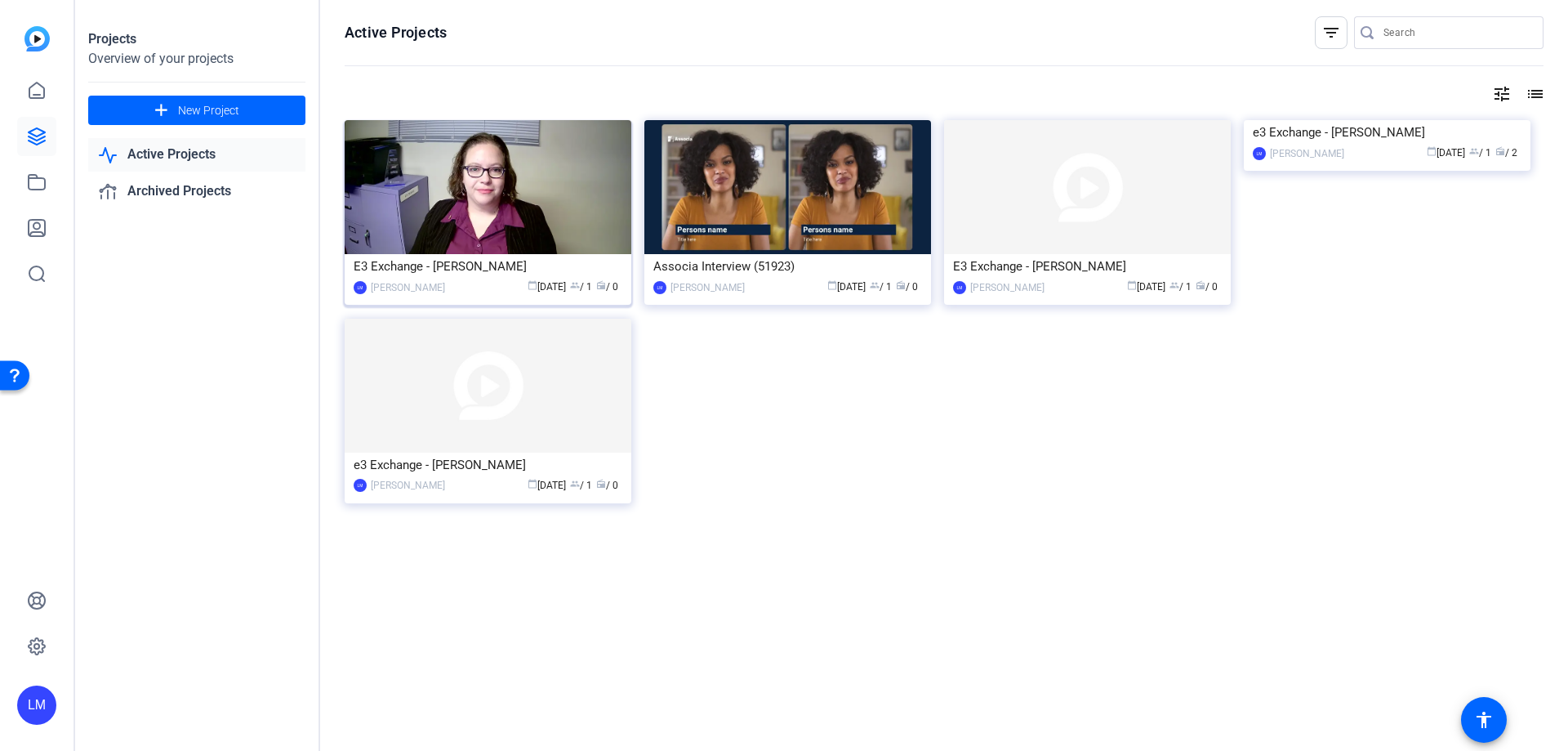
click at [408, 220] on img at bounding box center [488, 187] width 286 height 134
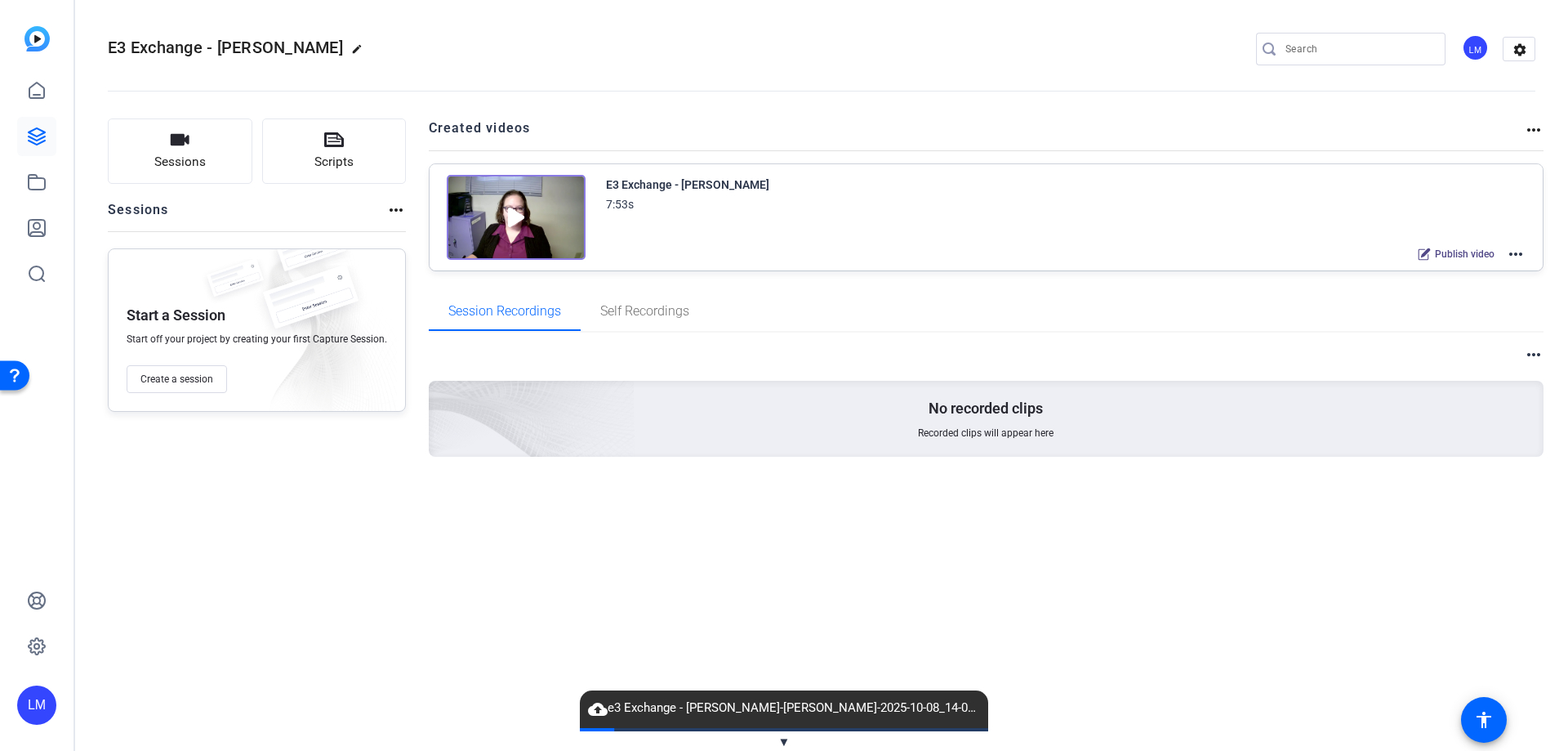
click at [513, 213] on img at bounding box center [516, 217] width 139 height 85
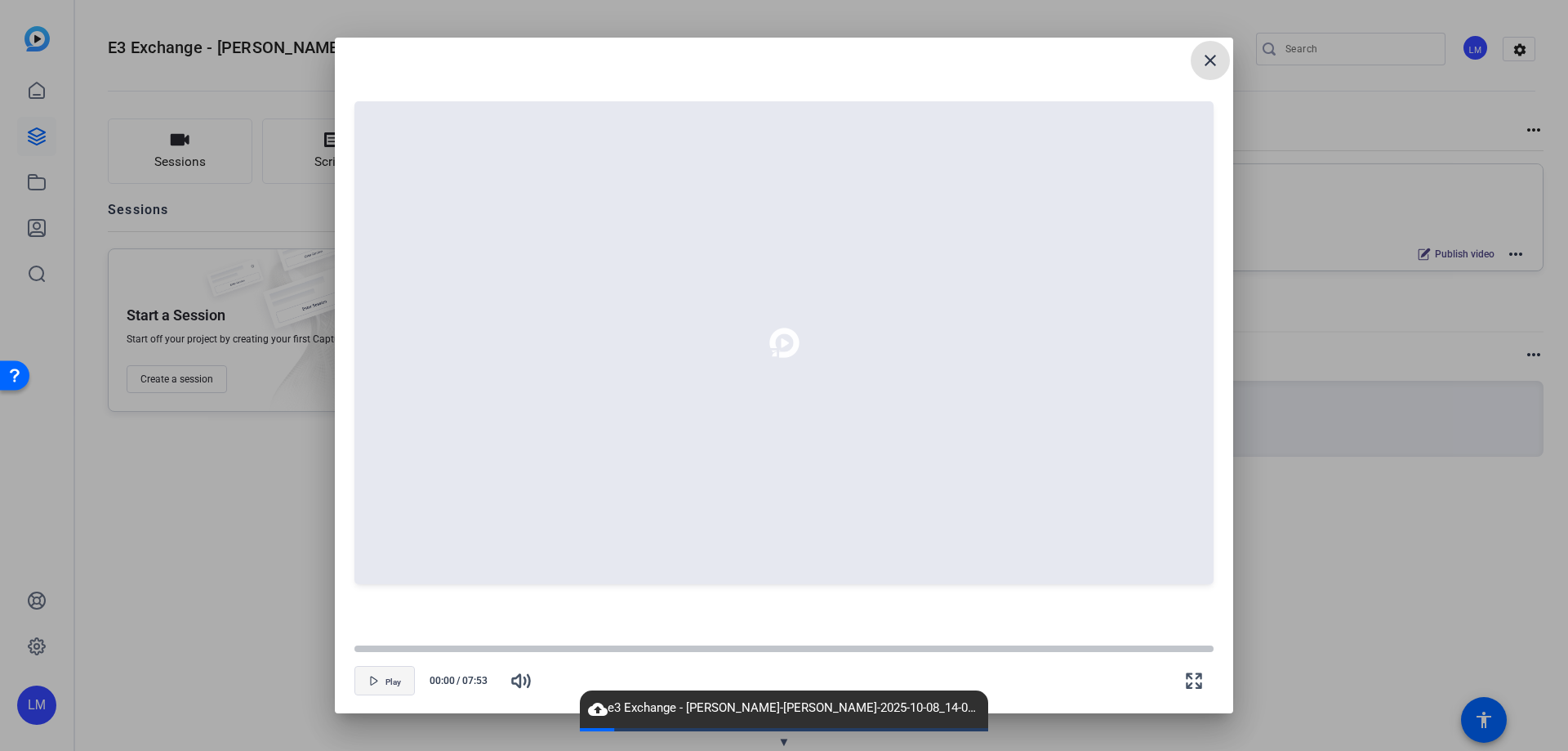
click at [390, 680] on span "Play" at bounding box center [394, 682] width 16 height 10
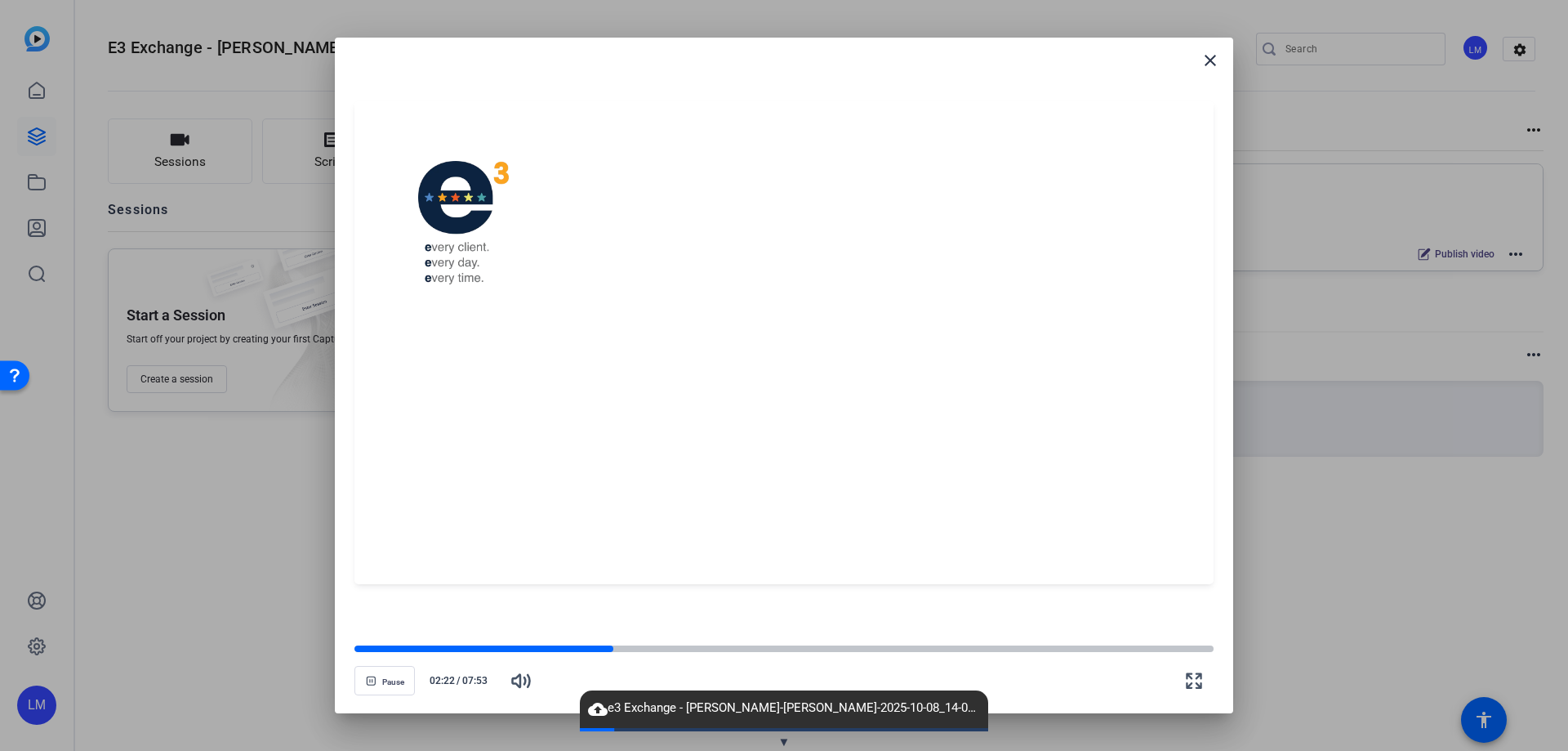
drag, startPoint x: 356, startPoint y: 649, endPoint x: 613, endPoint y: 636, distance: 257.3
click at [613, 636] on div "Pause 02:22 / 07:53" at bounding box center [784, 661] width 859 height 66
click at [818, 650] on div at bounding box center [818, 650] width 14 height 14
click at [400, 683] on span "Pause" at bounding box center [393, 682] width 22 height 10
click at [377, 685] on icon "button" at bounding box center [374, 680] width 10 height 10
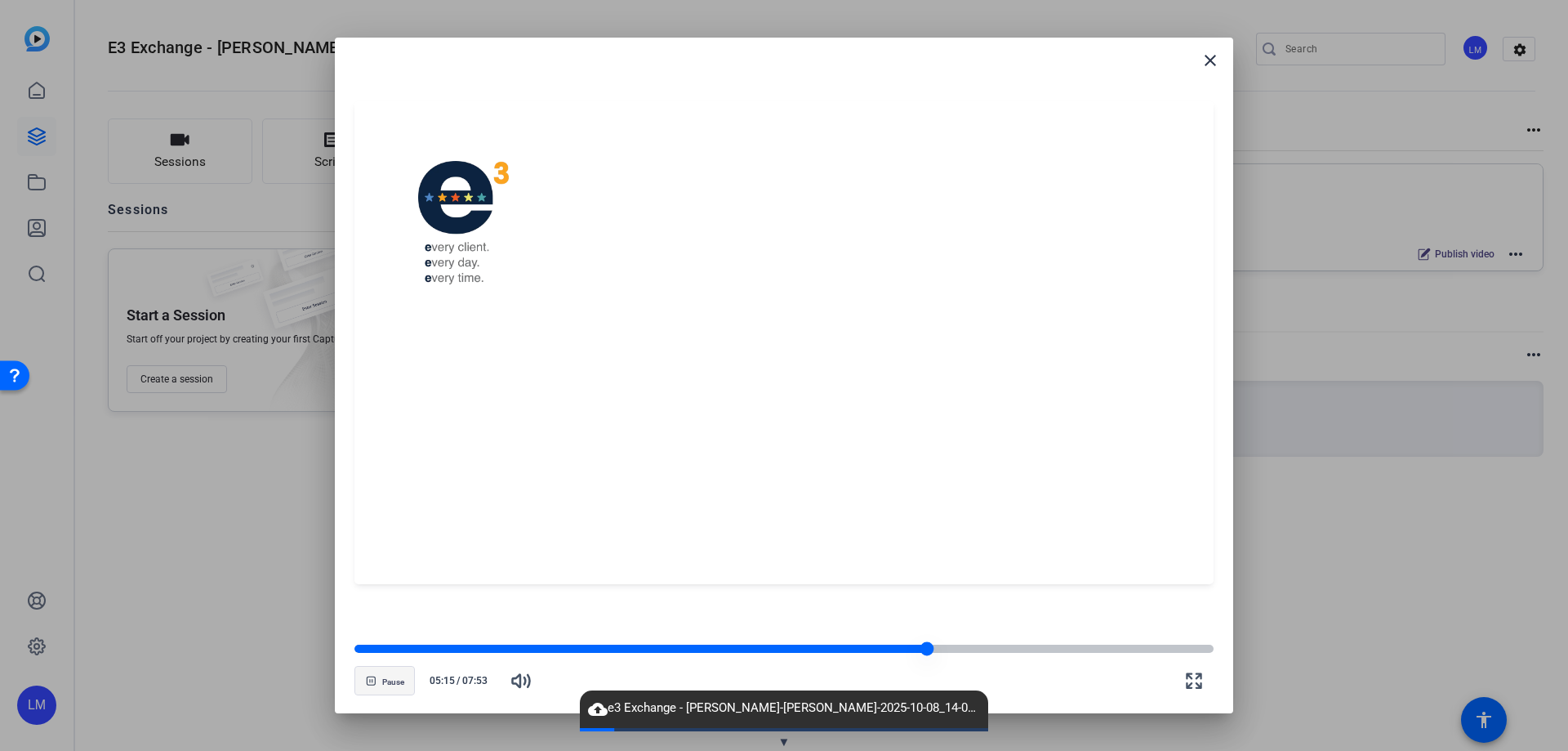
click at [927, 648] on div at bounding box center [928, 650] width 14 height 14
click at [392, 673] on span "button" at bounding box center [384, 680] width 59 height 39
click at [380, 682] on span "button" at bounding box center [384, 680] width 59 height 39
click at [907, 650] on div at bounding box center [658, 649] width 609 height 8
click at [1204, 62] on mat-icon "close" at bounding box center [1210, 61] width 20 height 20
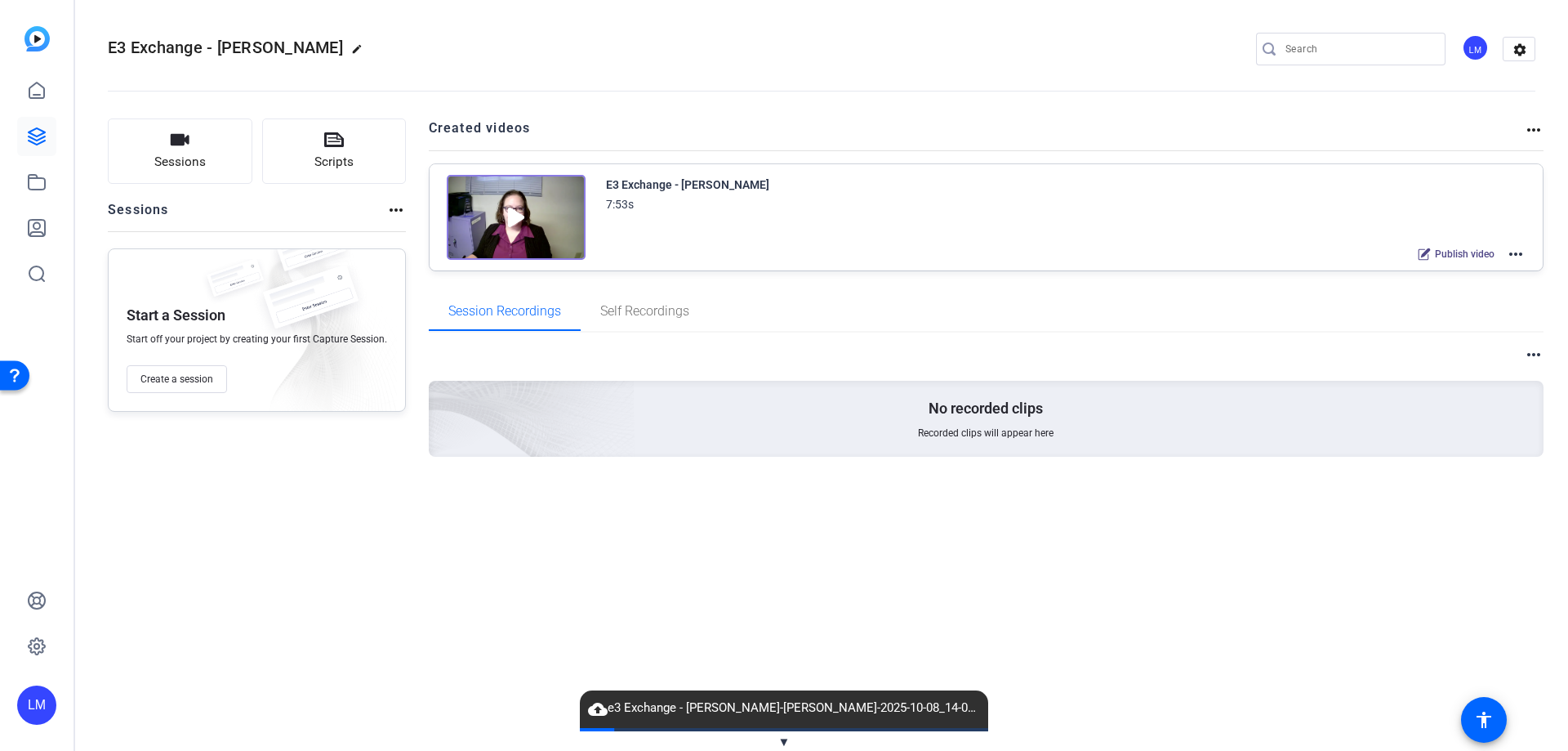
click at [1513, 255] on mat-icon "more_horiz" at bounding box center [1516, 255] width 20 height 20
click at [1452, 272] on span "Edit in Creator" at bounding box center [1456, 274] width 113 height 20
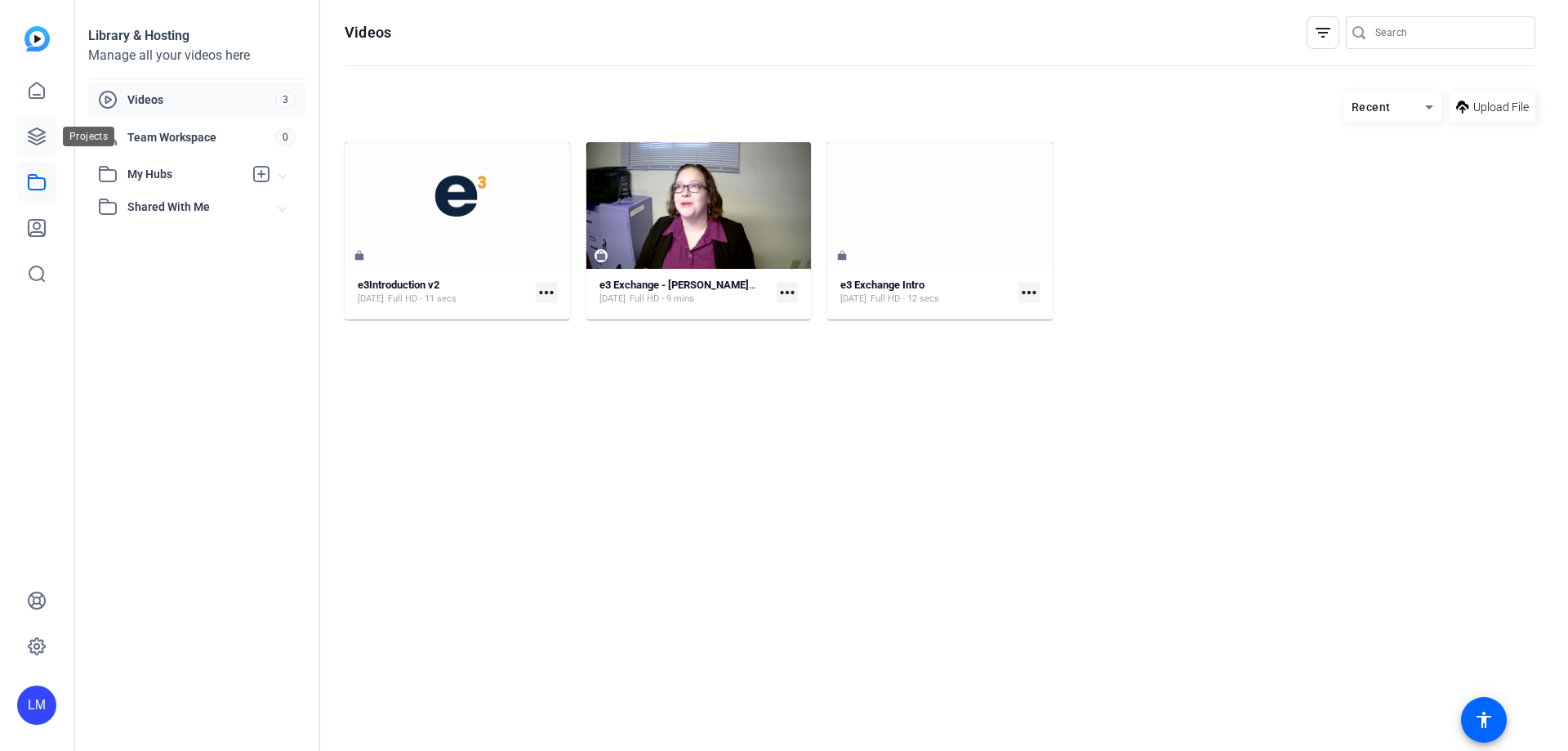
click at [42, 139] on icon at bounding box center [37, 136] width 20 height 20
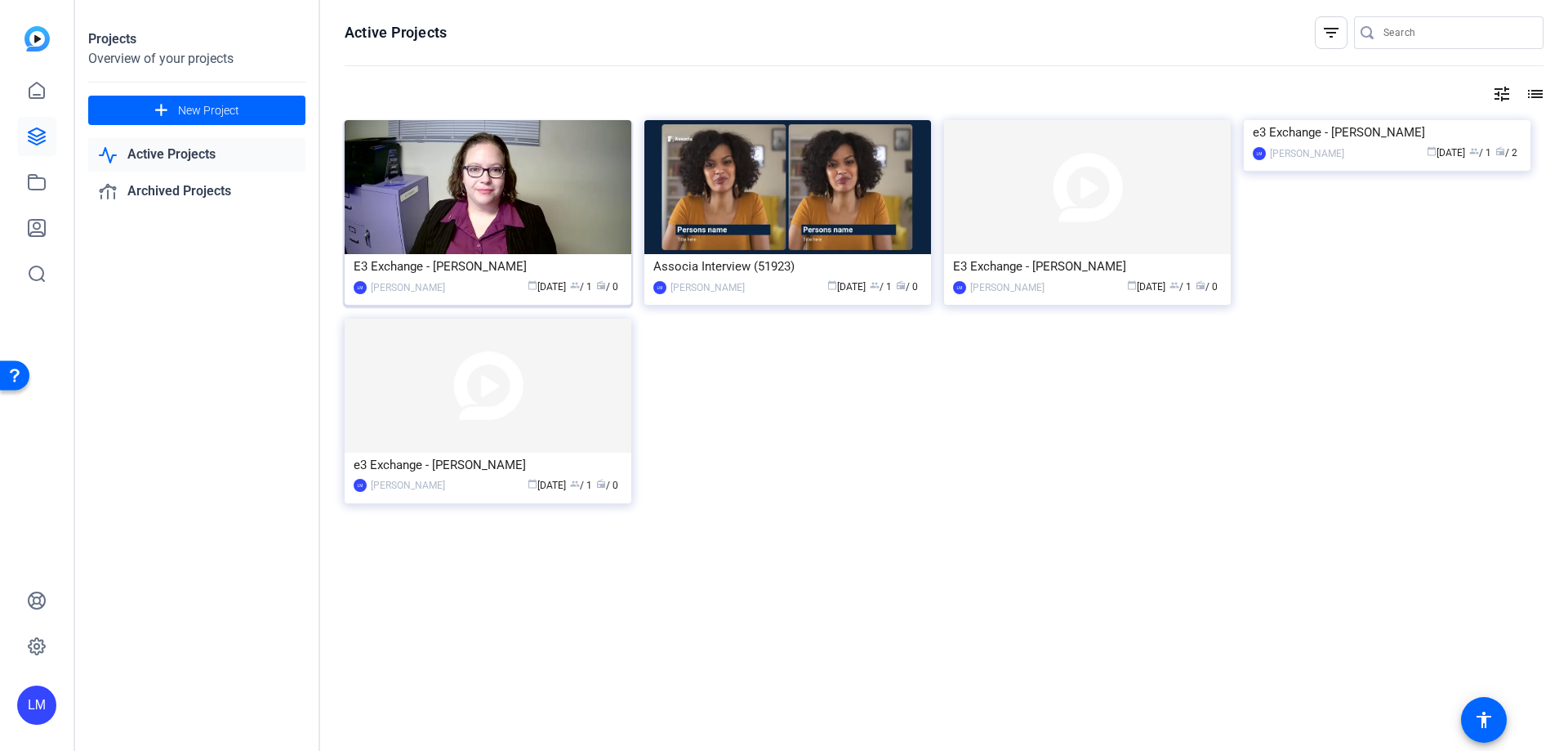
click at [478, 184] on img at bounding box center [488, 187] width 286 height 134
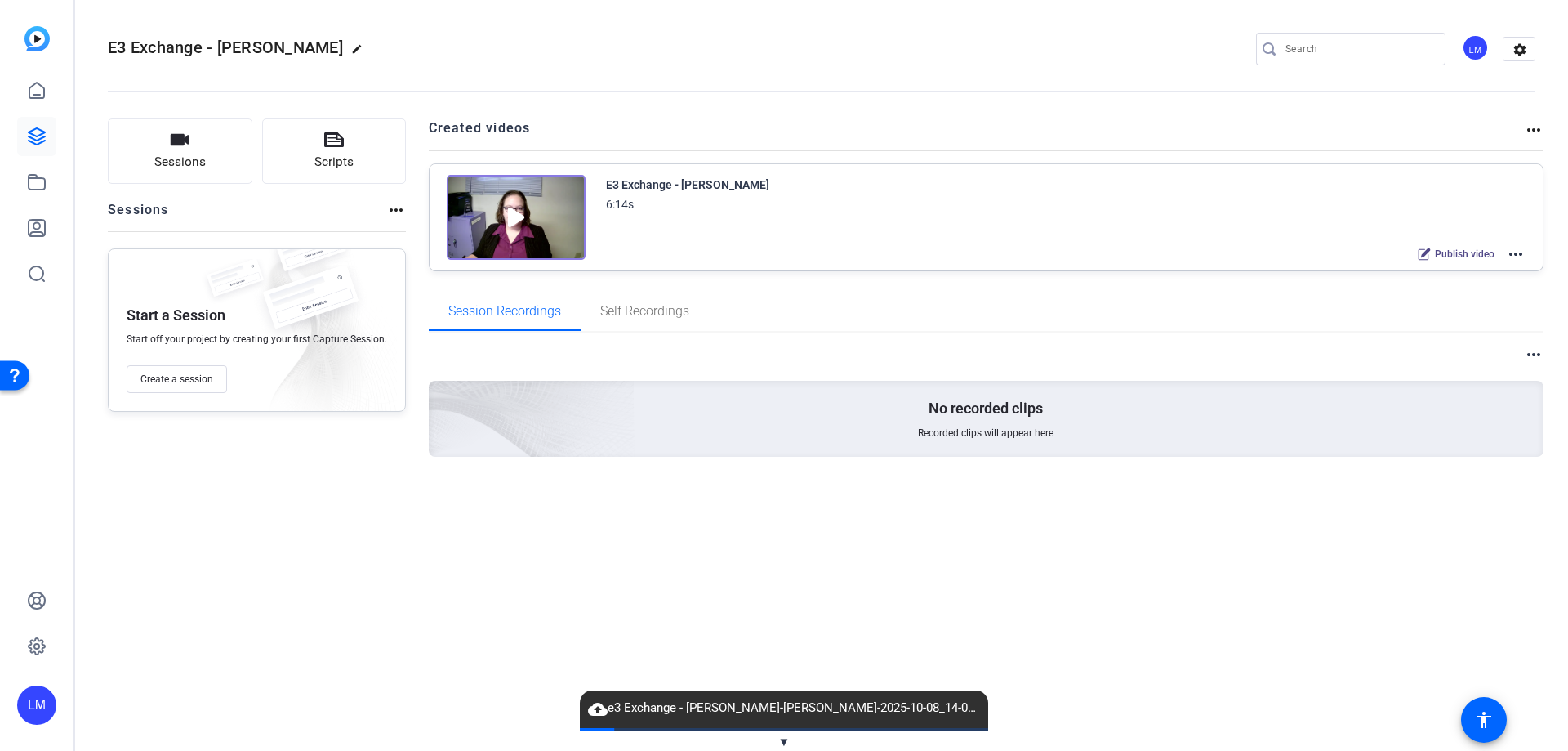
click at [505, 217] on img at bounding box center [516, 217] width 139 height 85
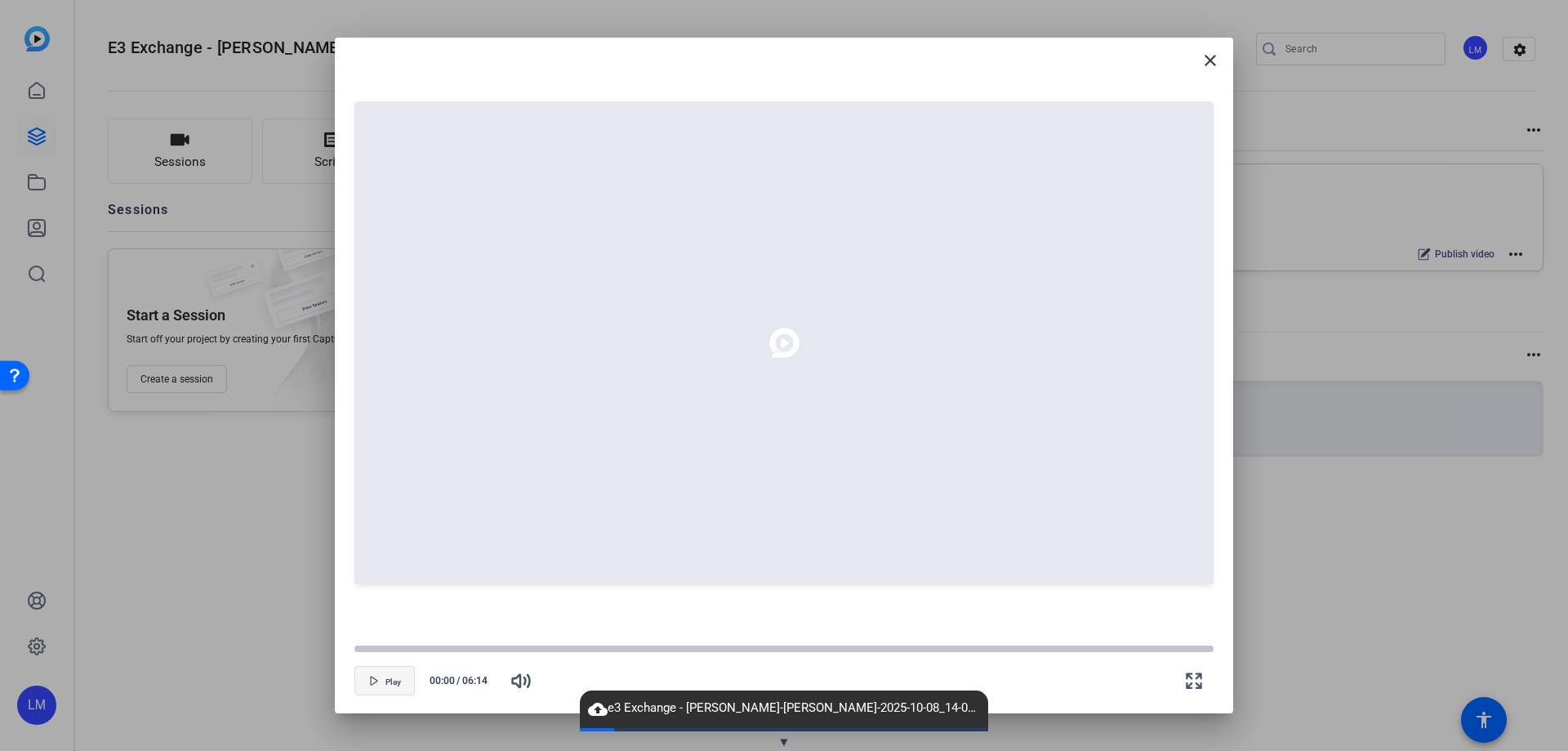
click at [380, 679] on span "button" at bounding box center [384, 680] width 59 height 39
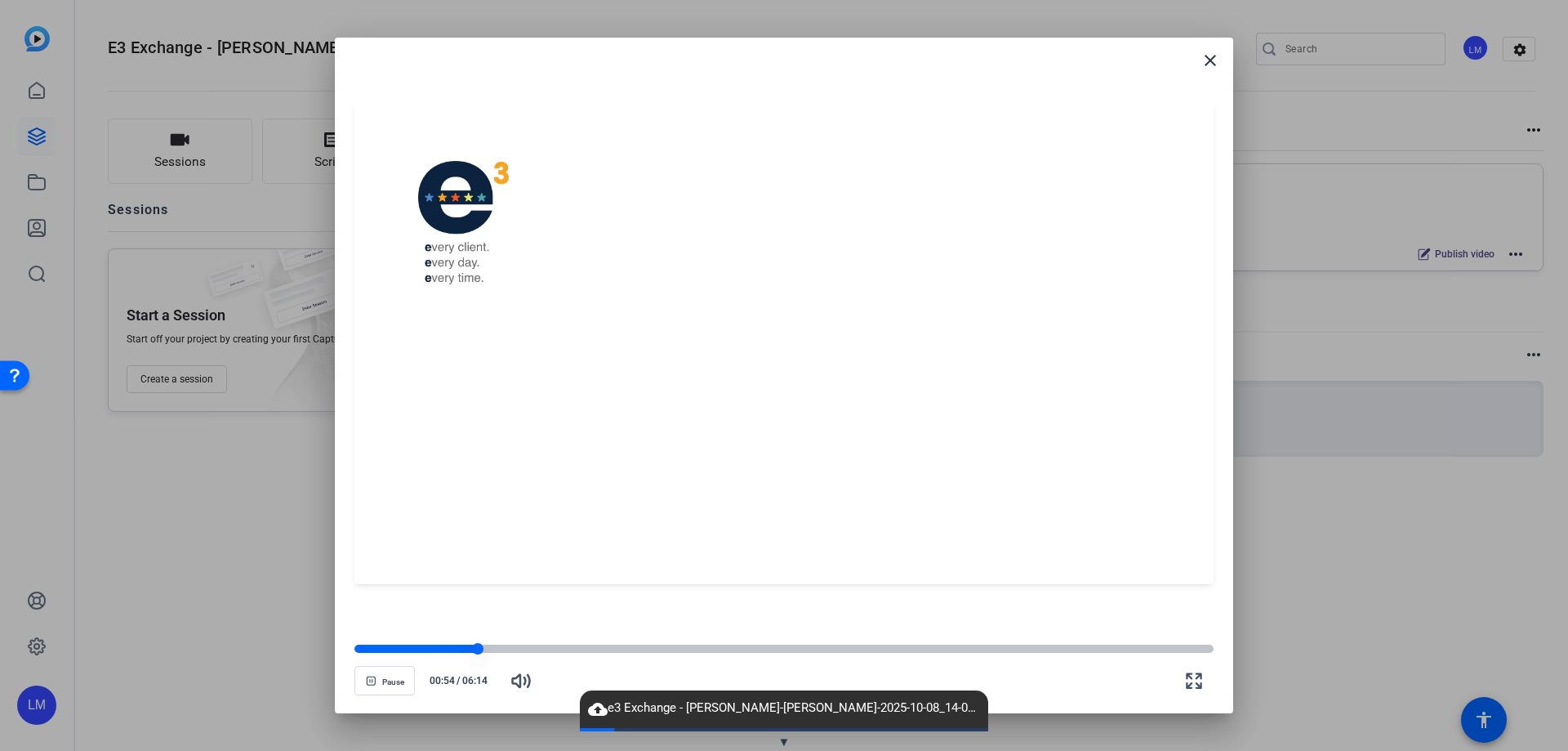
click at [452, 649] on div at bounding box center [416, 649] width 123 height 8
click at [416, 648] on div at bounding box center [410, 649] width 112 height 8
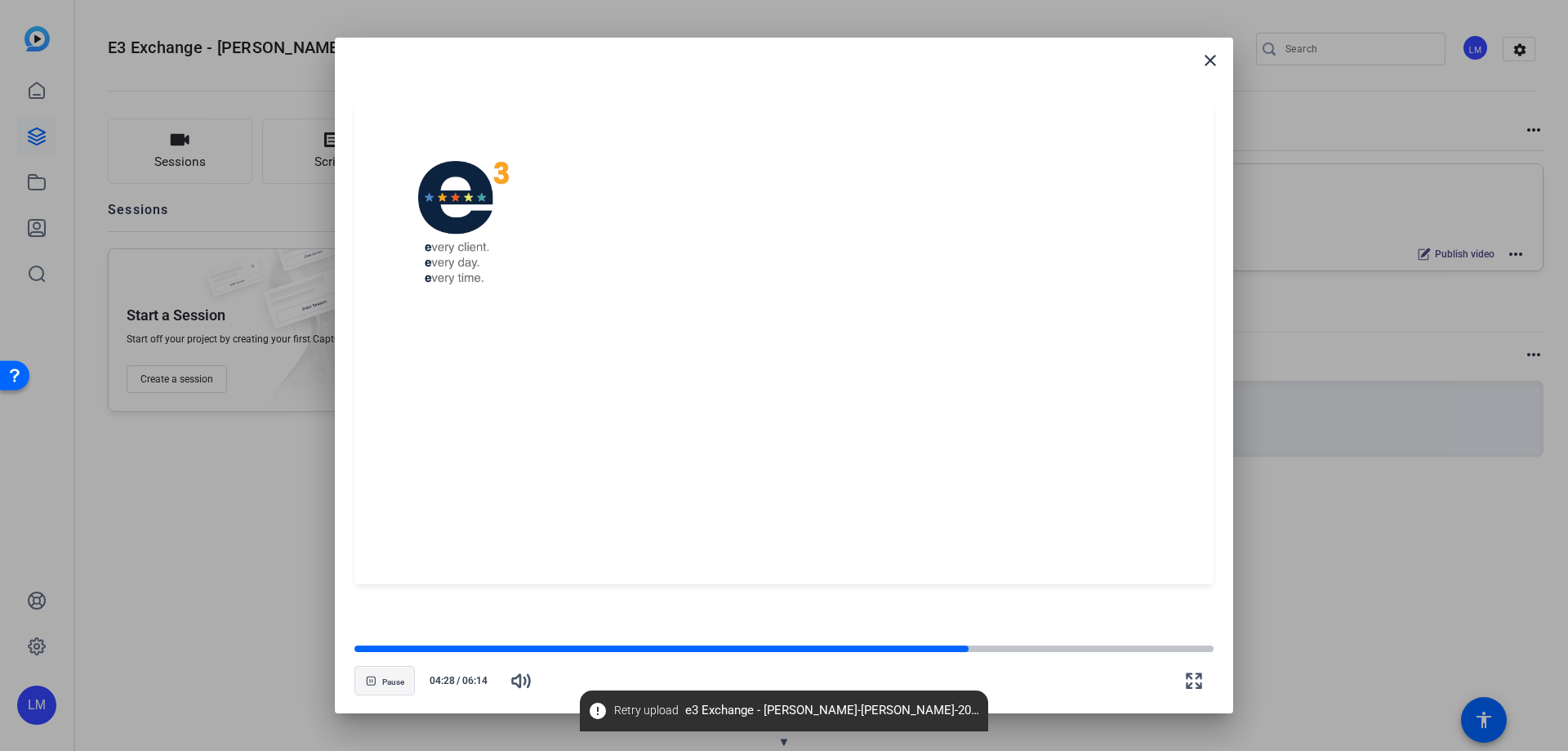
click at [387, 677] on span "Pause" at bounding box center [393, 682] width 22 height 10
click at [811, 710] on span "error Retry upload e3 Exchange - Tennie McMahon-Lea Marcou-2025-10-08_14-05-00-…" at bounding box center [784, 711] width 409 height 30
click at [783, 742] on span "▼" at bounding box center [784, 741] width 12 height 15
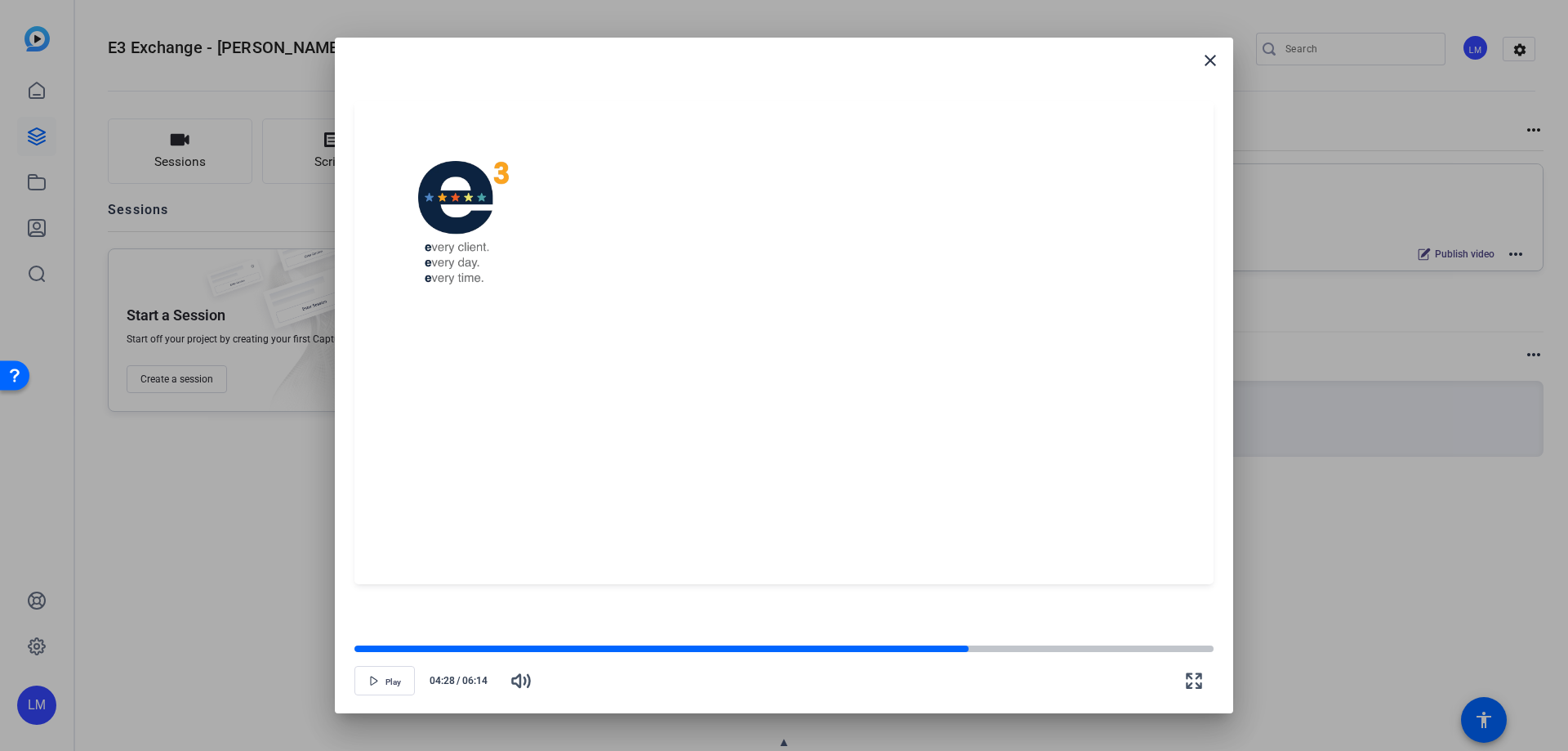
click at [783, 742] on span "▲" at bounding box center [784, 741] width 12 height 15
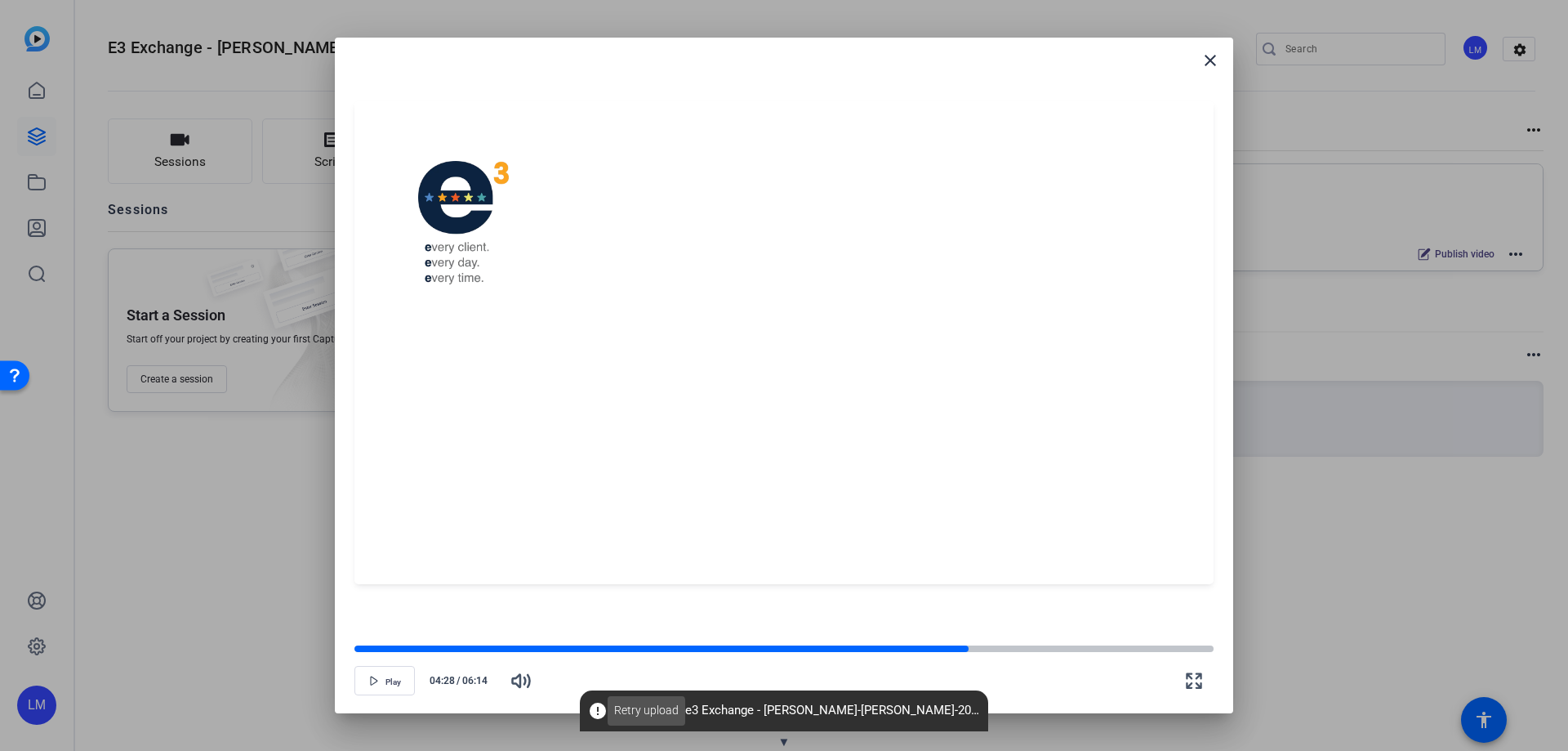
click at [641, 711] on span "Retry upload" at bounding box center [646, 710] width 65 height 17
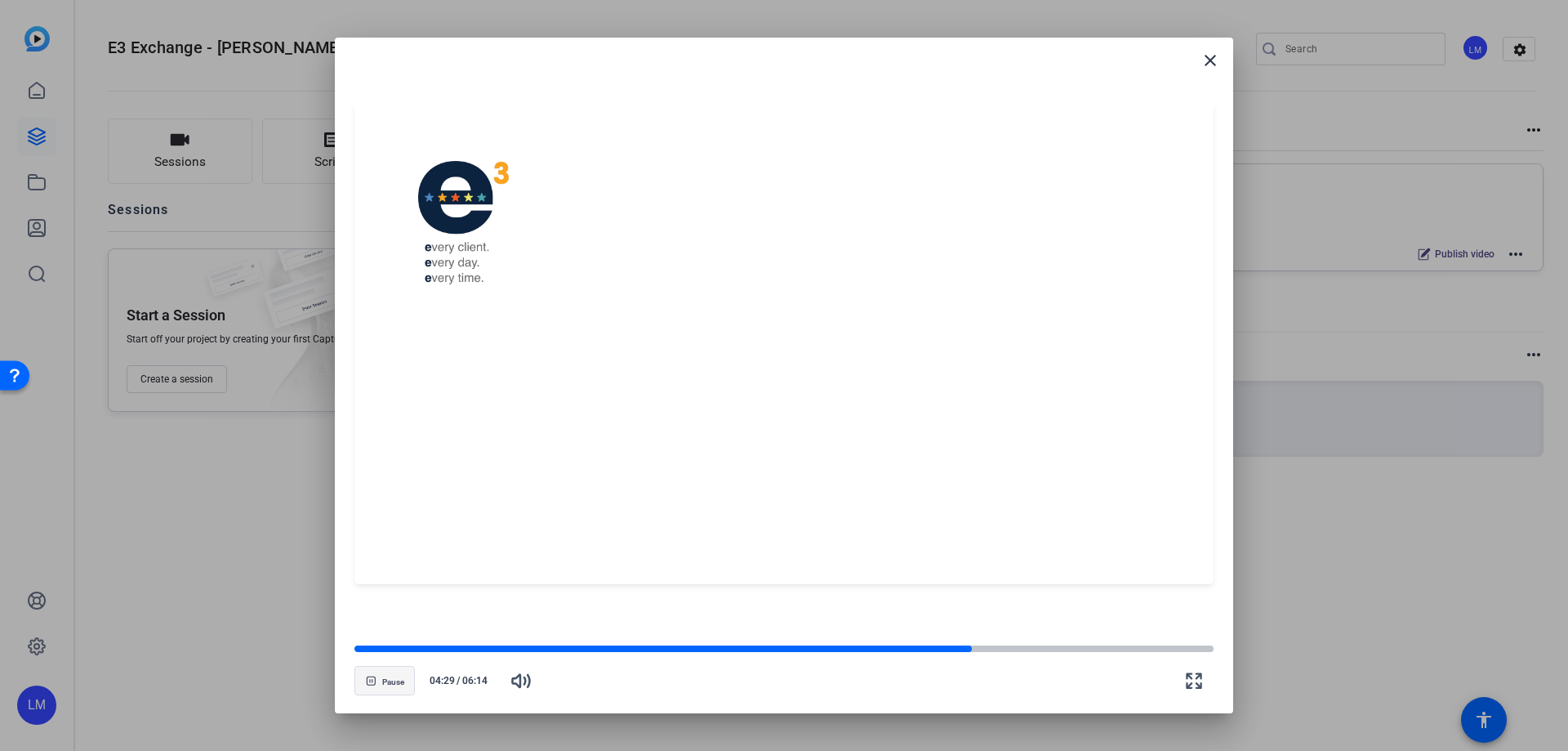
click at [389, 684] on span "Pause" at bounding box center [393, 682] width 22 height 10
click at [376, 674] on span "button" at bounding box center [384, 680] width 59 height 39
click at [943, 648] on div at bounding box center [666, 649] width 624 height 8
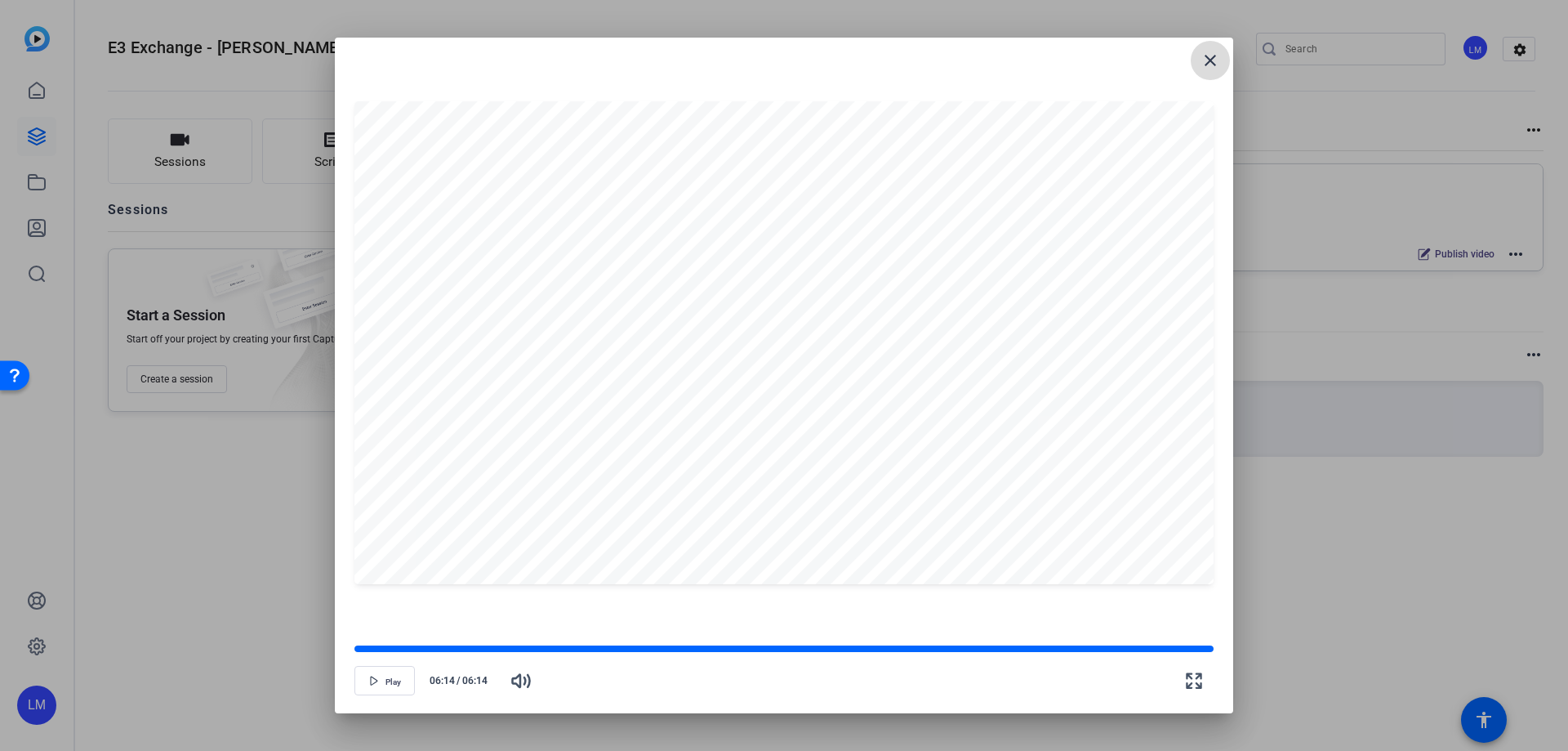
click at [1205, 60] on mat-icon "close" at bounding box center [1210, 61] width 20 height 20
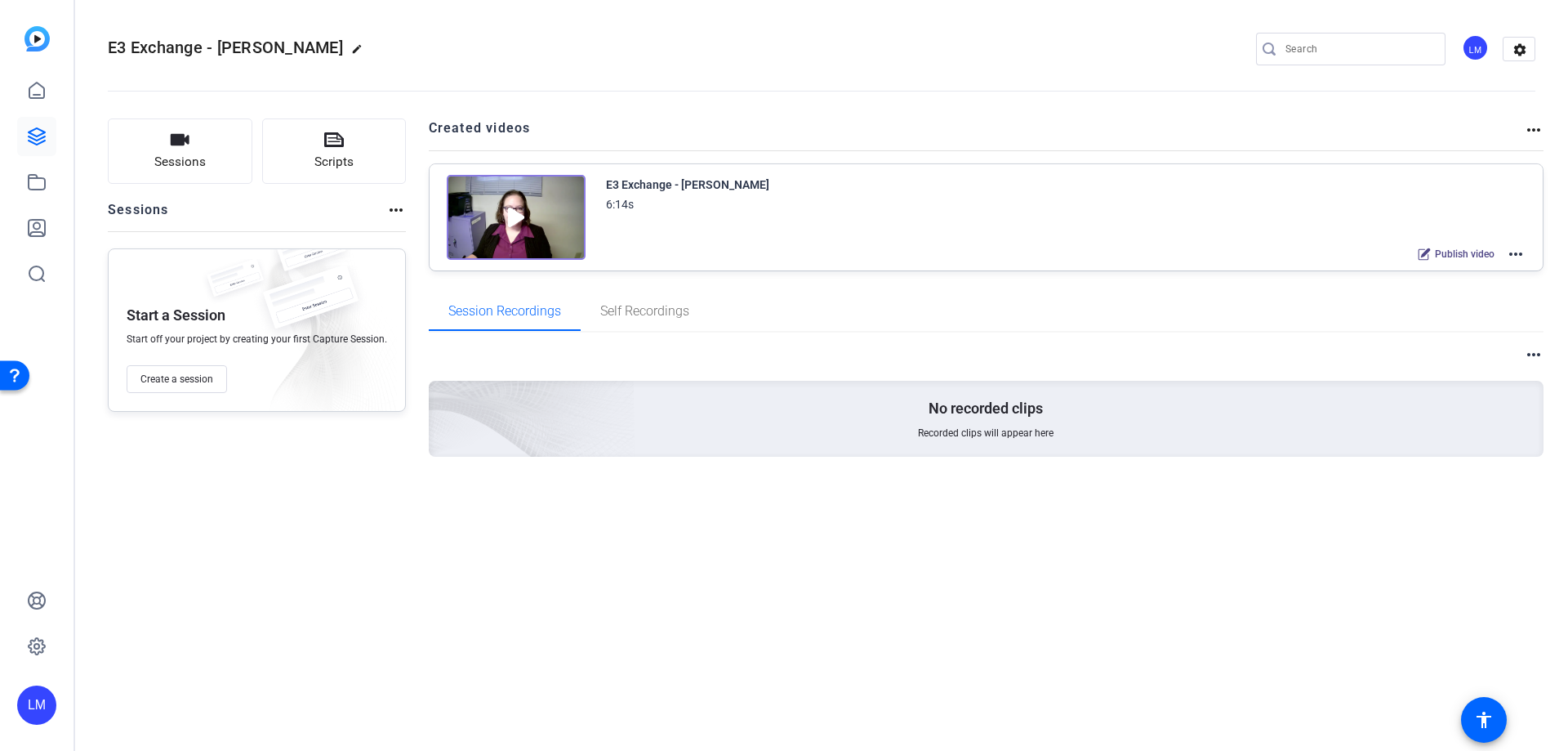
click at [1515, 255] on mat-icon "more_horiz" at bounding box center [1516, 255] width 20 height 20
click at [1438, 277] on span "Edit in Creator" at bounding box center [1456, 274] width 113 height 20
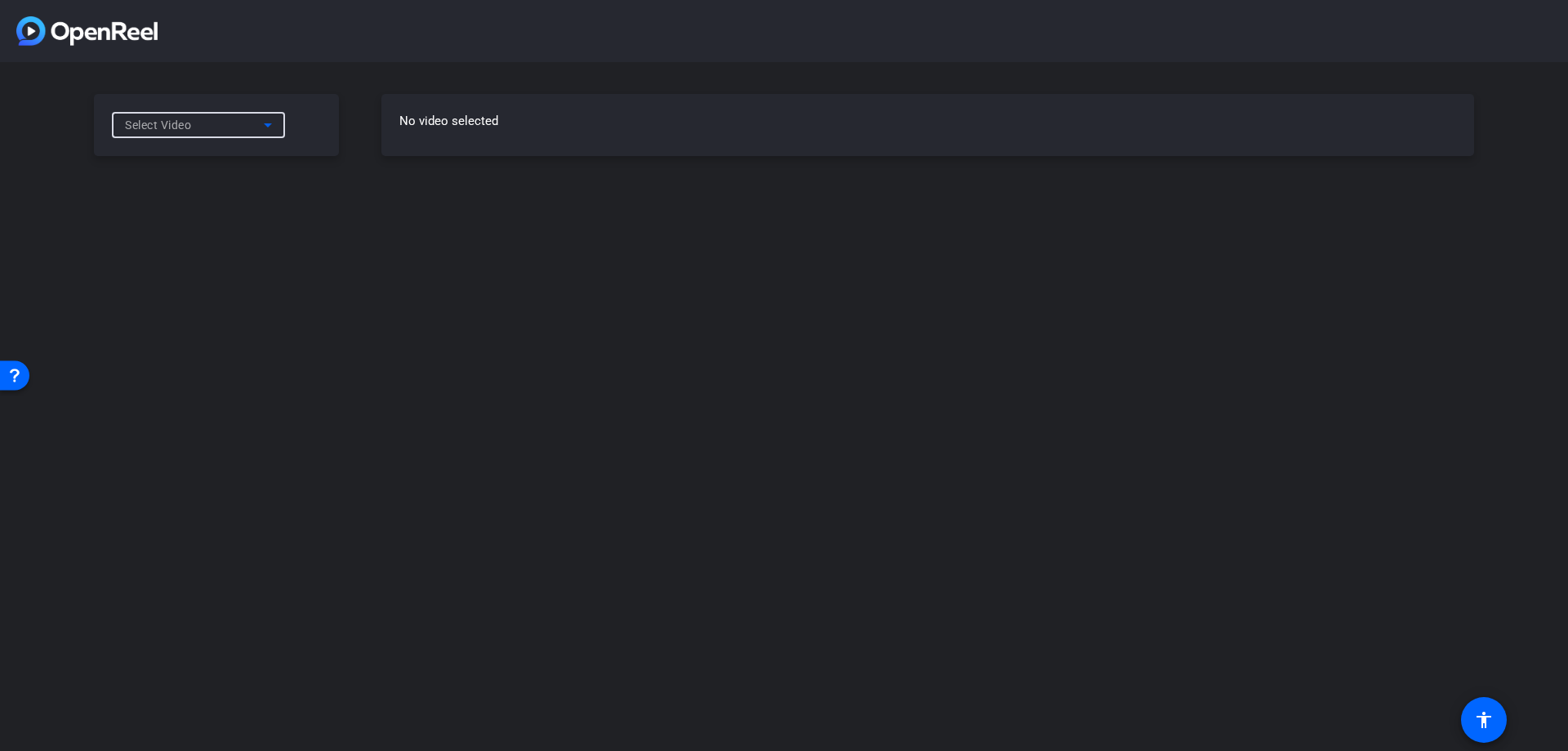
click at [272, 124] on icon at bounding box center [268, 125] width 20 height 20
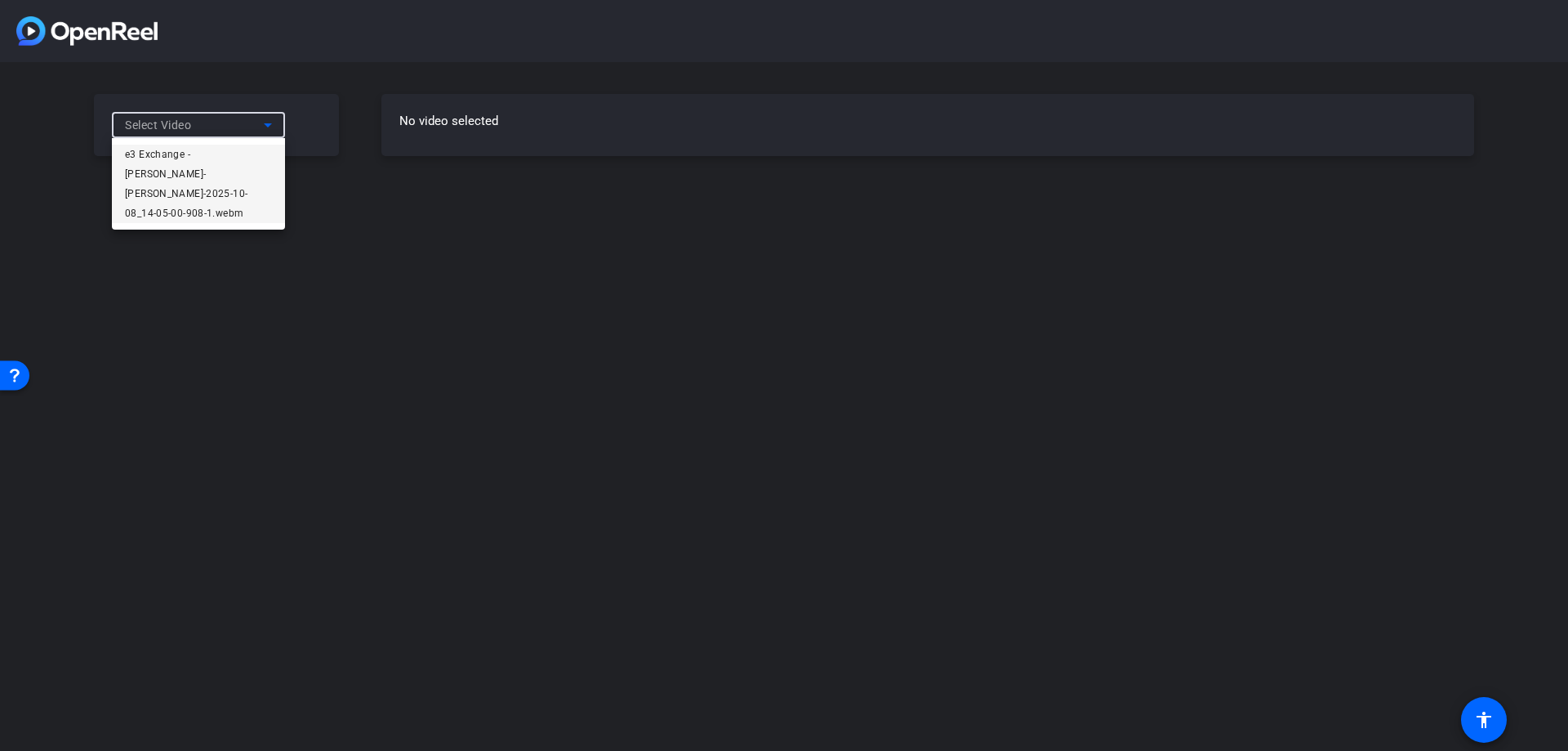
click at [272, 124] on div at bounding box center [784, 375] width 1568 height 751
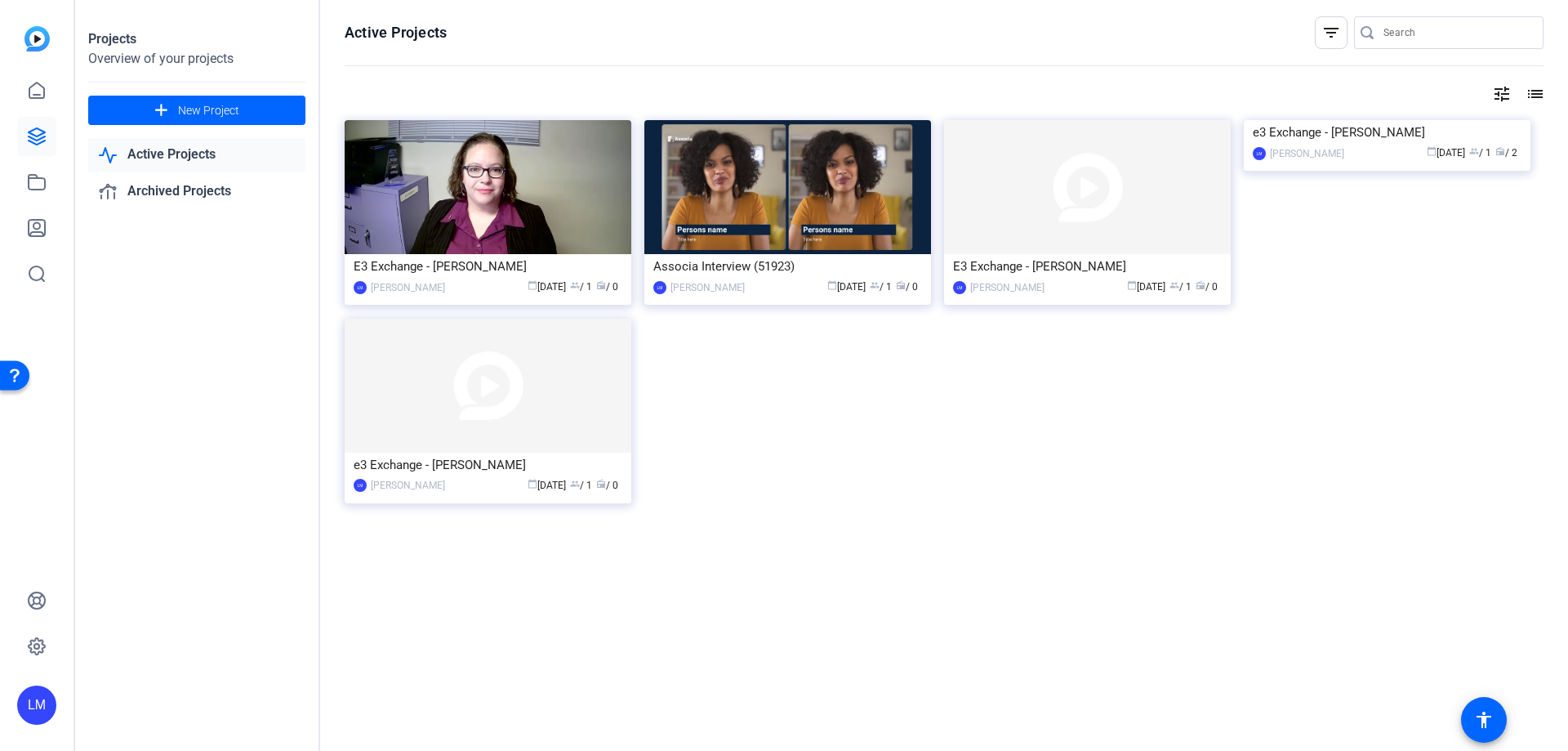
click at [562, 268] on div "E3 Exchange - [PERSON_NAME]" at bounding box center [488, 266] width 268 height 25
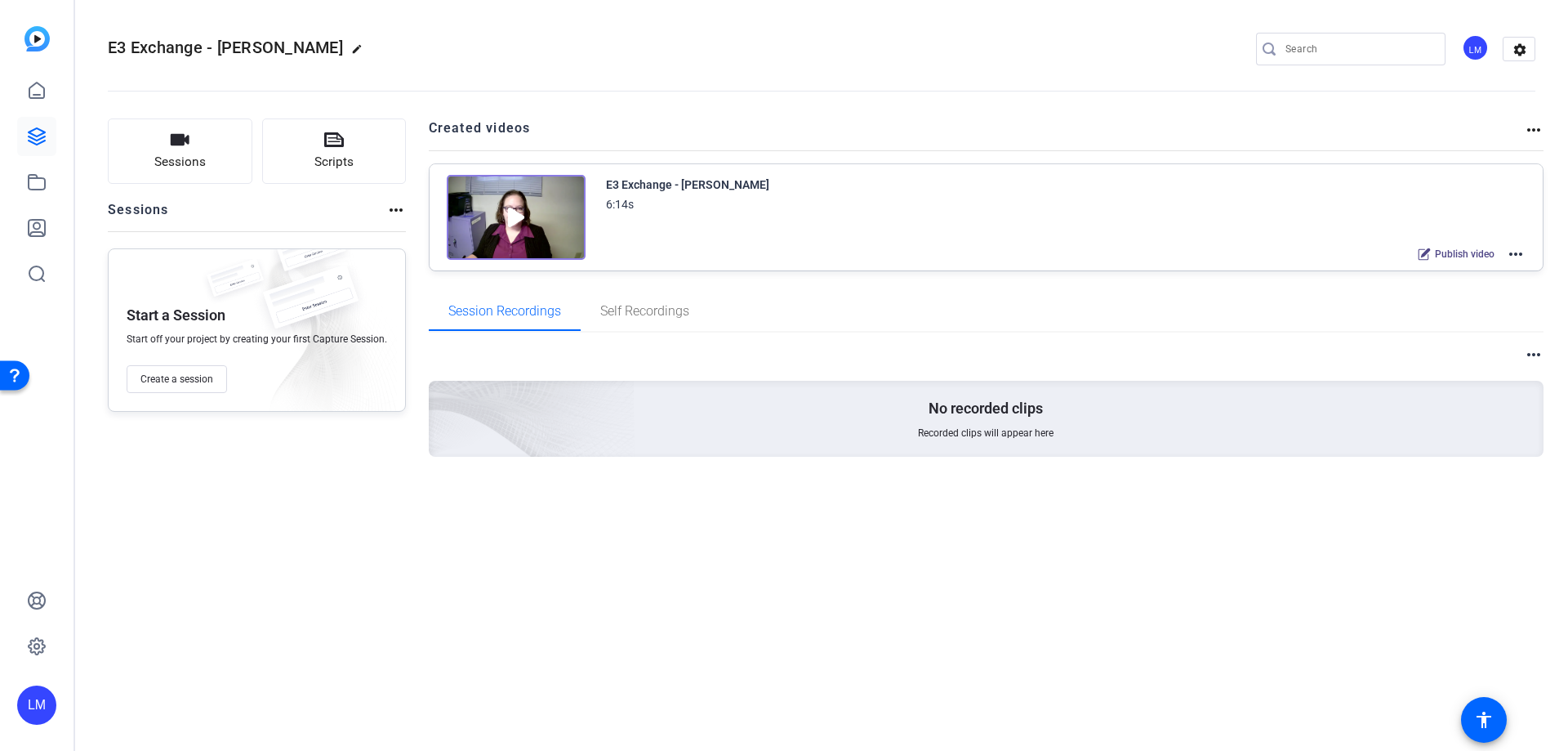
click at [1514, 246] on mat-icon "more_horiz" at bounding box center [1516, 255] width 20 height 20
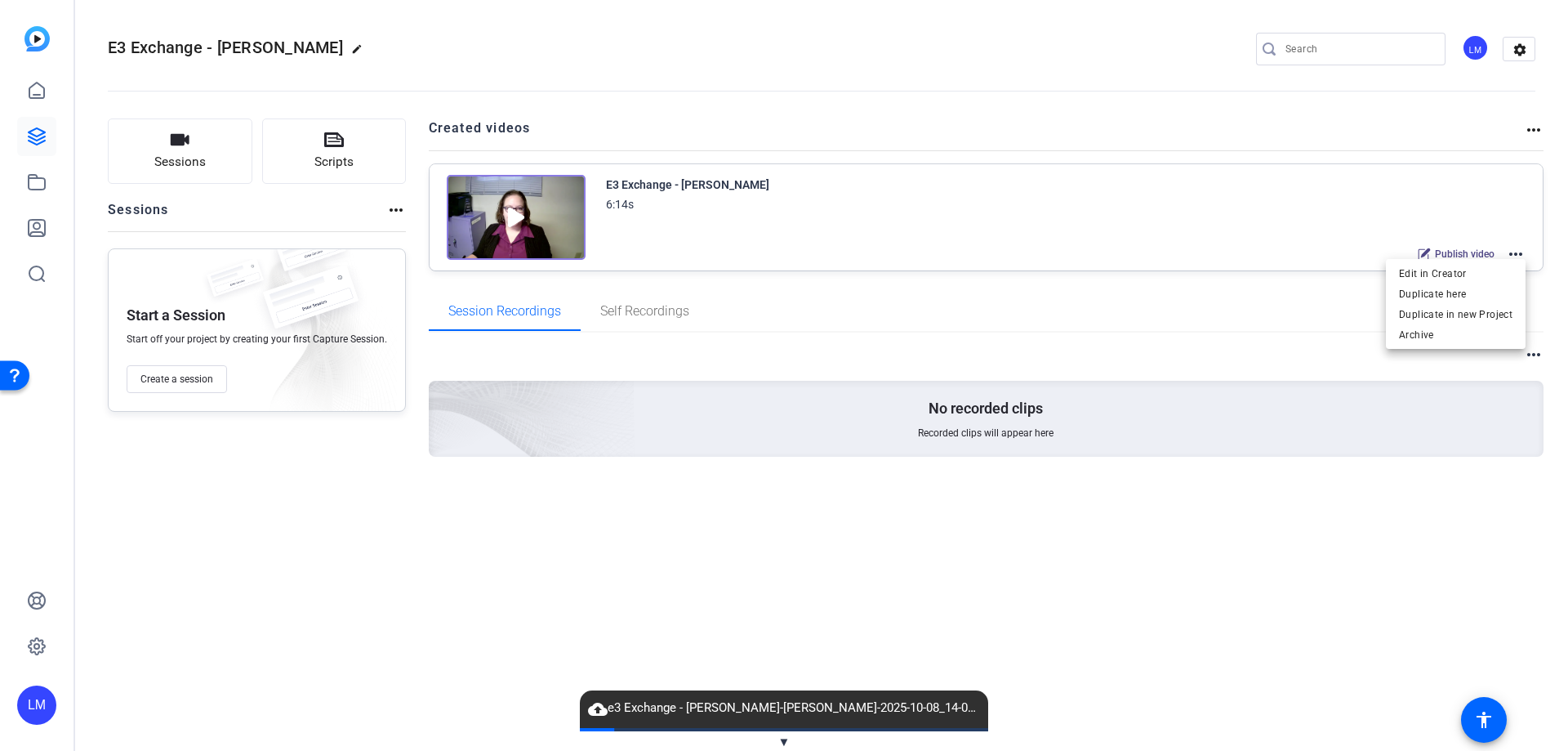
click at [1485, 221] on div at bounding box center [784, 375] width 1568 height 751
click at [1537, 130] on mat-icon "more_horiz" at bounding box center [1534, 130] width 20 height 20
click at [1328, 205] on div at bounding box center [784, 375] width 1568 height 751
click at [652, 179] on div "E3 Exchange - [PERSON_NAME]" at bounding box center [687, 185] width 163 height 20
